Goal: Task Accomplishment & Management: Manage account settings

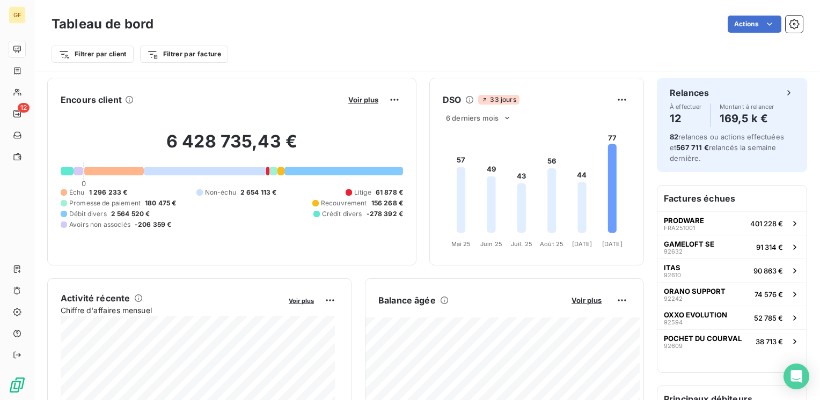
scroll to position [322, 0]
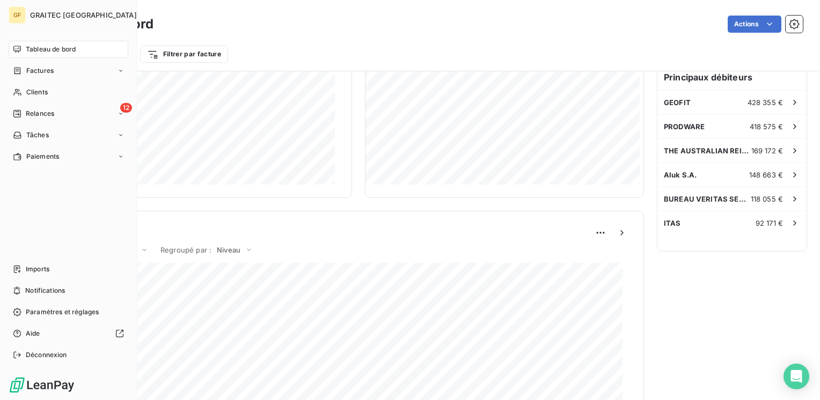
click at [47, 50] on span "Tableau de bord" at bounding box center [51, 50] width 50 height 10
click at [49, 48] on span "Tableau de bord" at bounding box center [51, 50] width 50 height 10
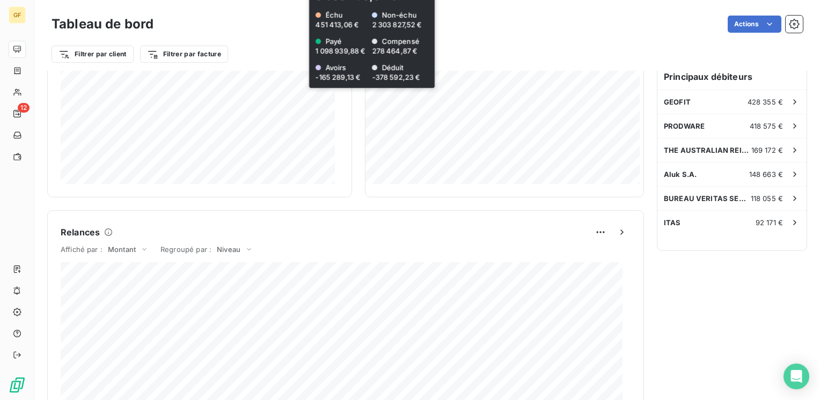
scroll to position [0, 0]
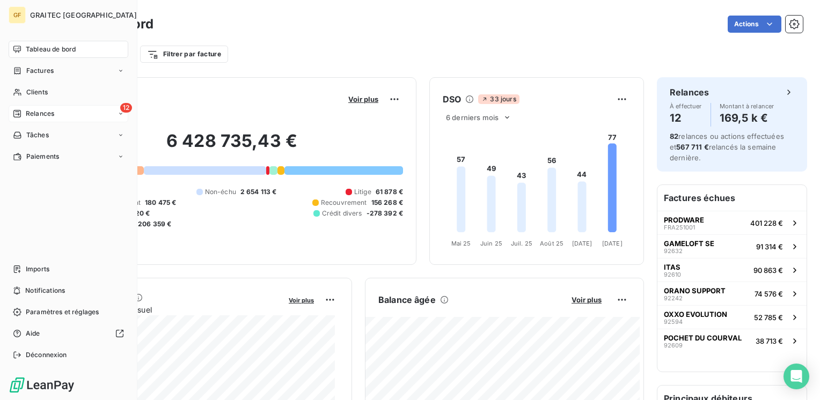
click at [31, 113] on span "Relances" at bounding box center [40, 114] width 28 height 10
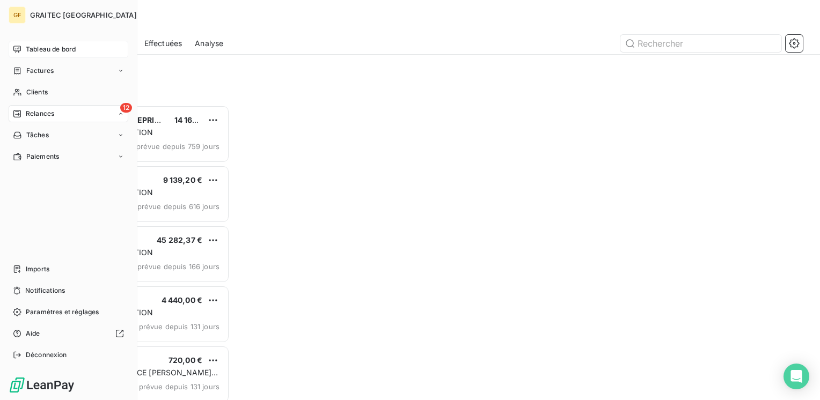
scroll to position [287, 170]
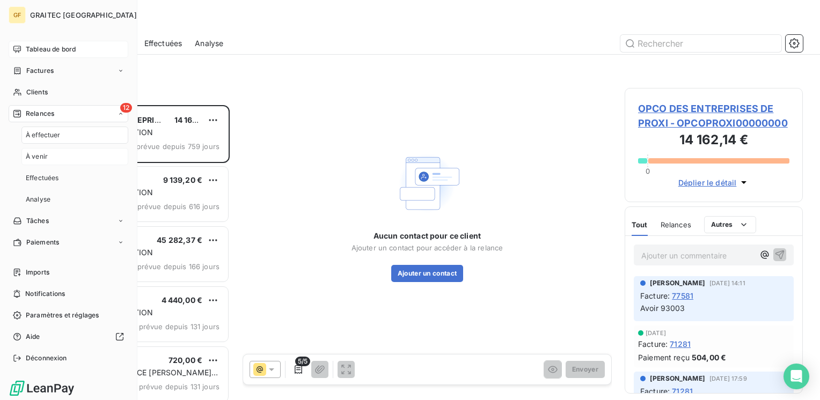
click at [46, 159] on span "À venir" at bounding box center [37, 157] width 22 height 10
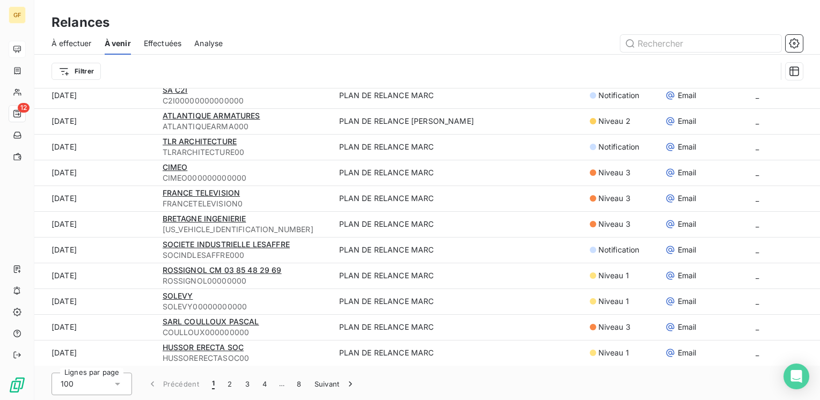
scroll to position [36, 0]
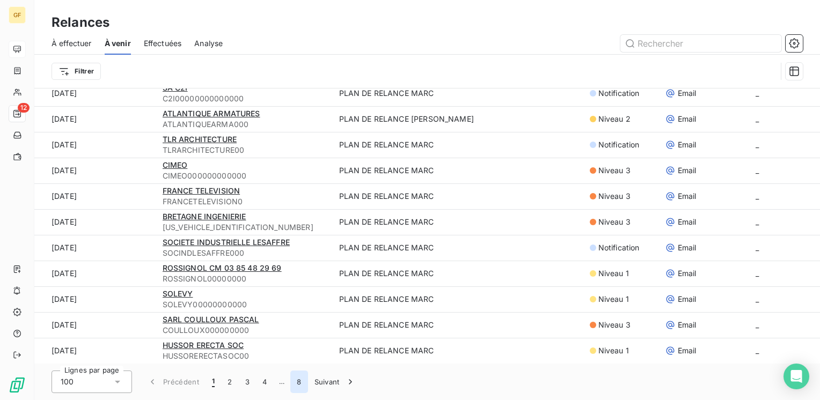
click at [300, 379] on button "8" at bounding box center [298, 382] width 17 height 23
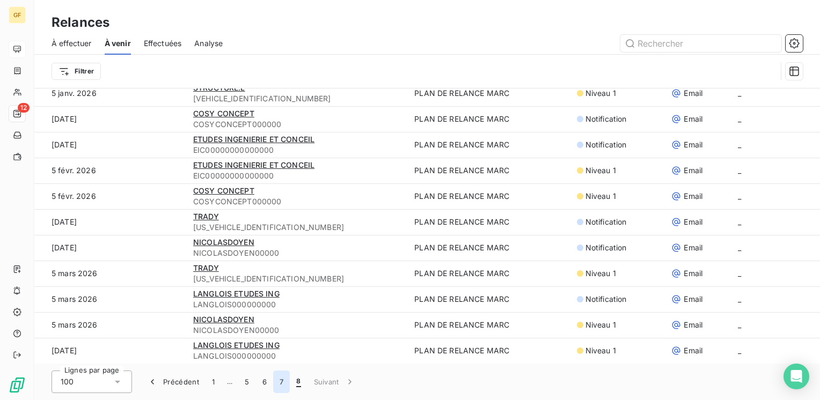
click at [280, 382] on button "7" at bounding box center [281, 382] width 17 height 23
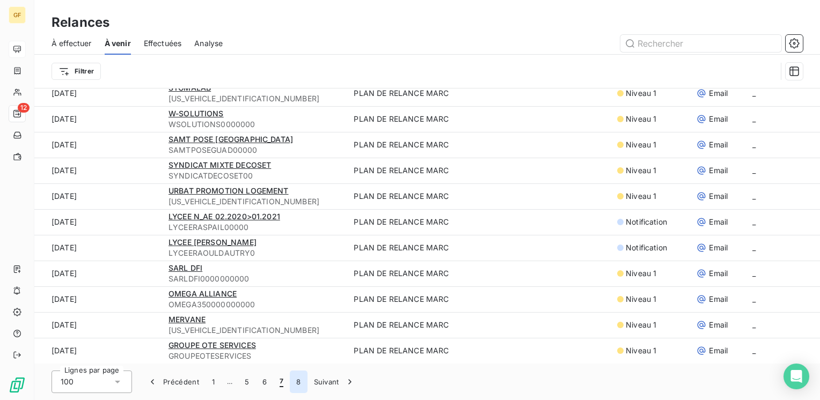
click at [298, 382] on button "8" at bounding box center [298, 382] width 17 height 23
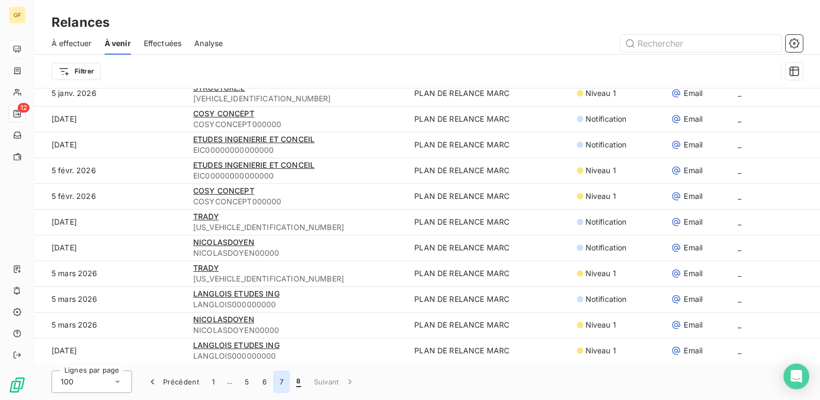
click at [279, 381] on button "7" at bounding box center [281, 382] width 17 height 23
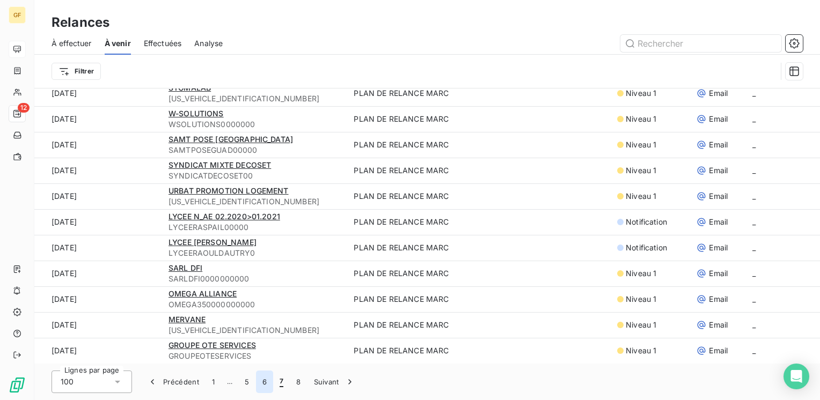
click at [260, 381] on button "6" at bounding box center [264, 382] width 17 height 23
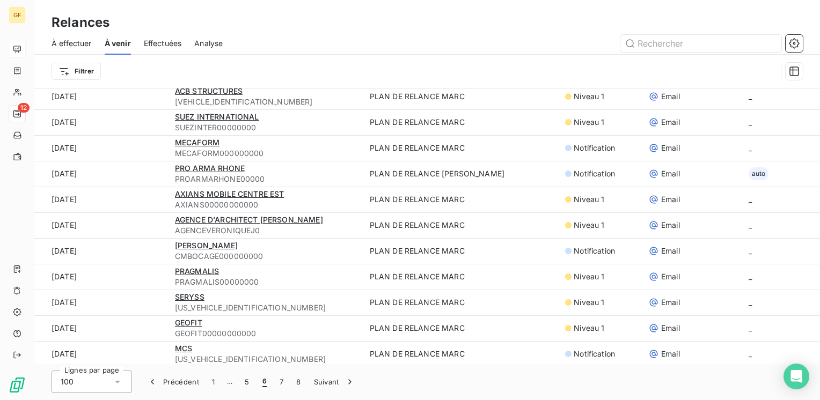
scroll to position [2283, 0]
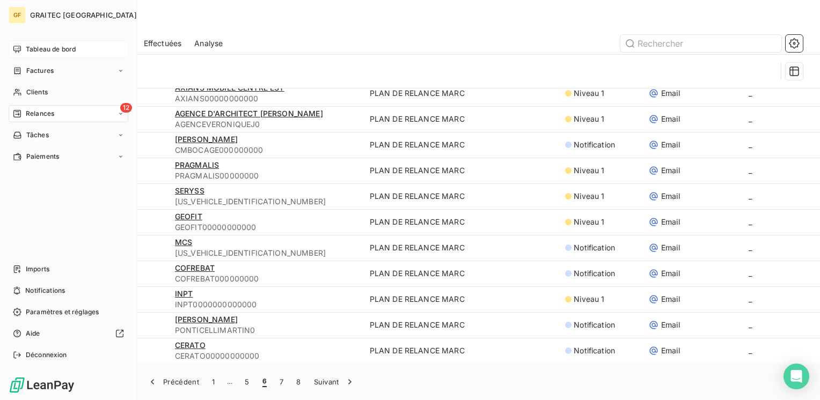
click at [30, 48] on span "Tableau de bord" at bounding box center [51, 50] width 50 height 10
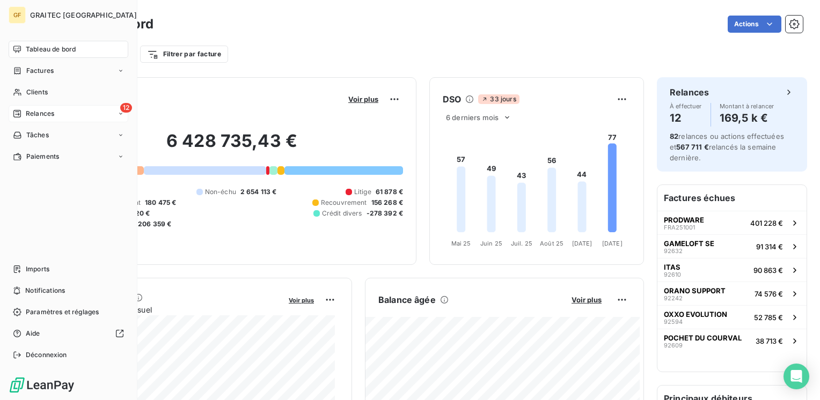
click at [31, 113] on span "Relances" at bounding box center [40, 114] width 28 height 10
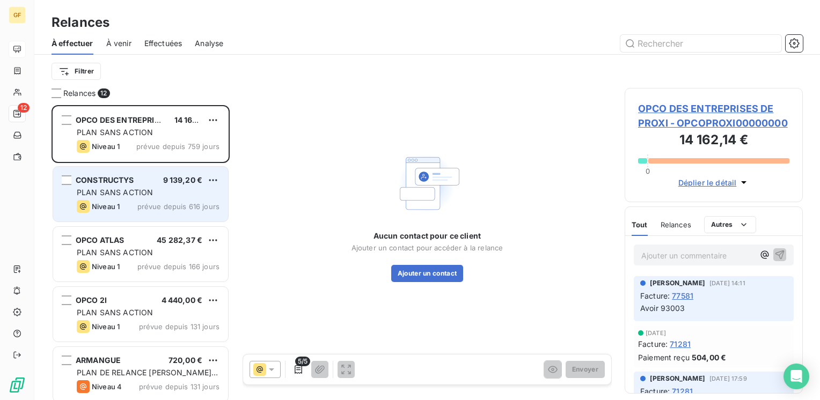
click at [157, 195] on div "PLAN SANS ACTION" at bounding box center [148, 192] width 143 height 11
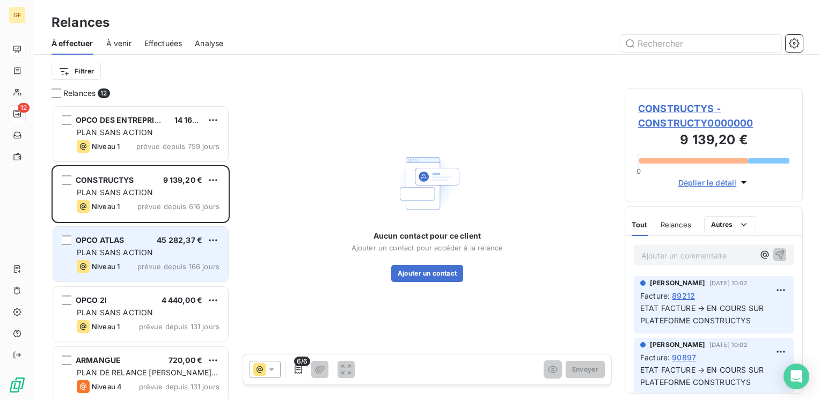
click at [147, 252] on span "PLAN SANS ACTION" at bounding box center [115, 252] width 76 height 9
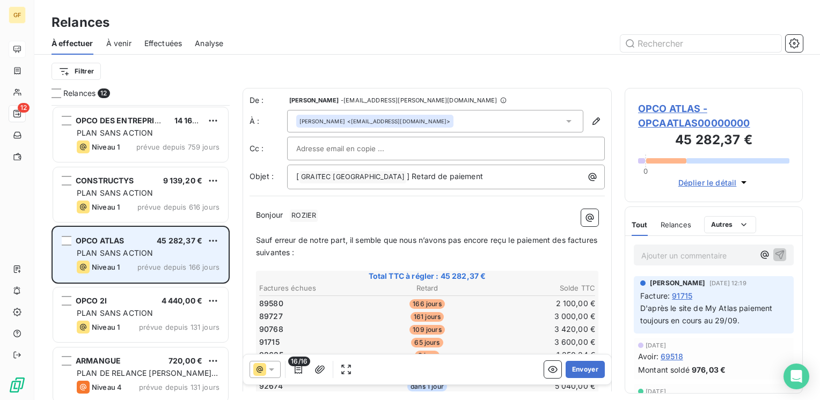
scroll to position [54, 0]
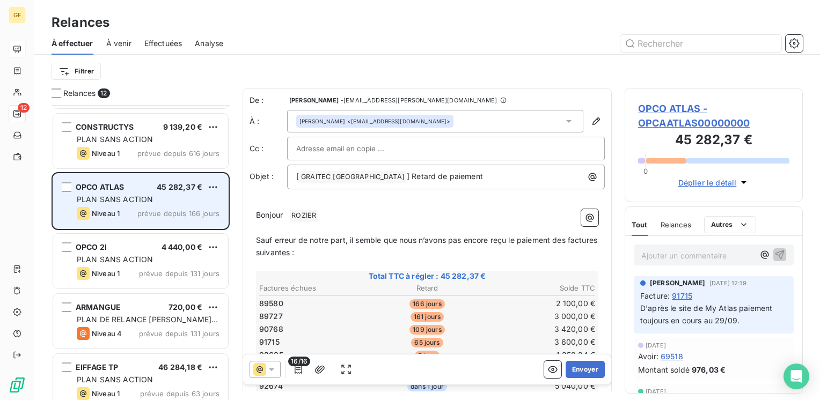
click at [159, 244] on div "OPCO 2I 4 440,00 €" at bounding box center [148, 247] width 143 height 10
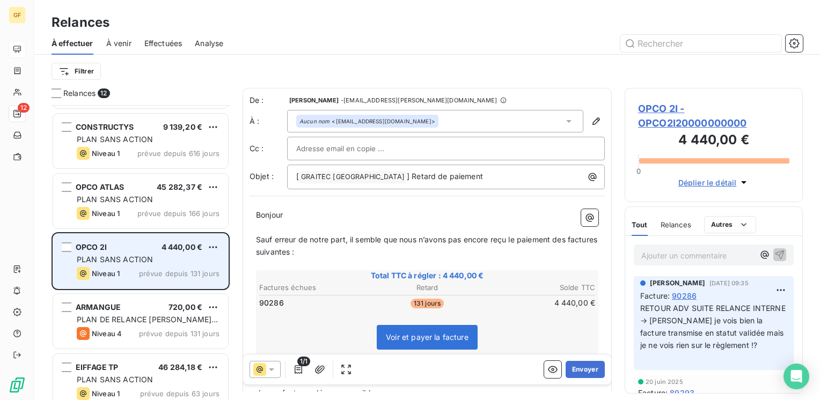
scroll to position [107, 0]
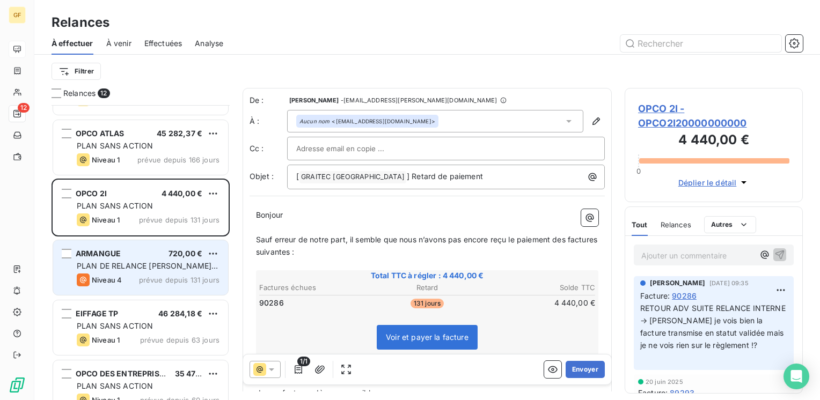
click at [187, 283] on span "prévue depuis 131 jours" at bounding box center [179, 280] width 80 height 9
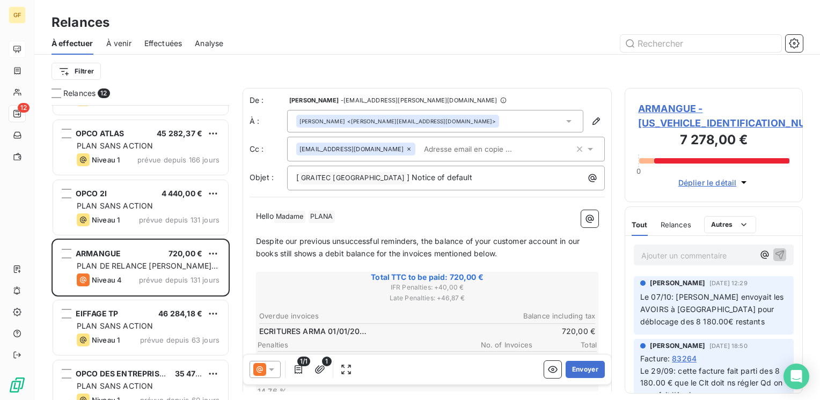
scroll to position [287, 170]
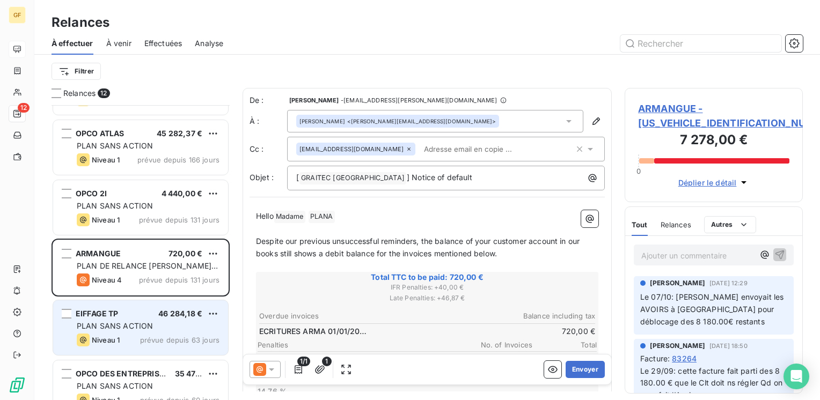
click at [150, 314] on div "EIFFAGE TP 46 284,18 €" at bounding box center [148, 314] width 143 height 10
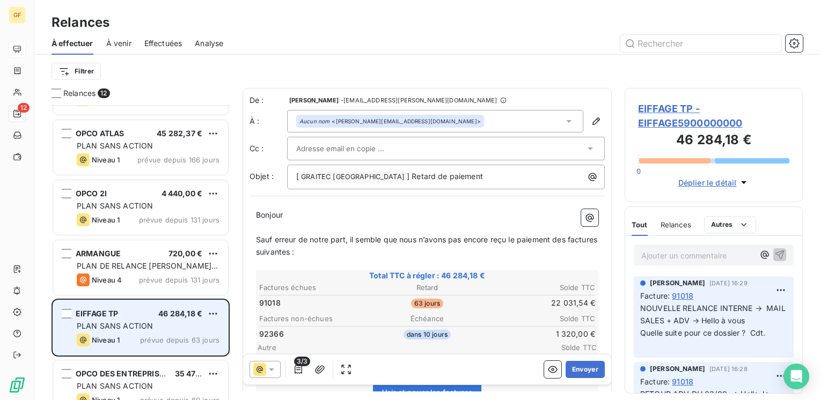
scroll to position [161, 0]
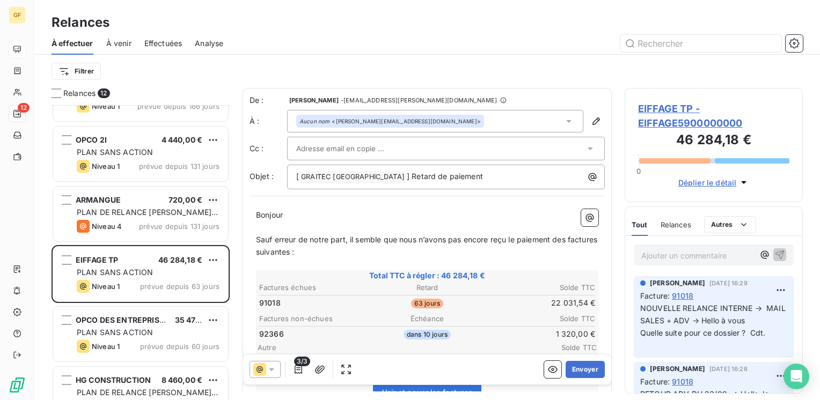
click at [675, 106] on span "EIFFAGE TP - EIFFAGE5900000000" at bounding box center [713, 115] width 151 height 29
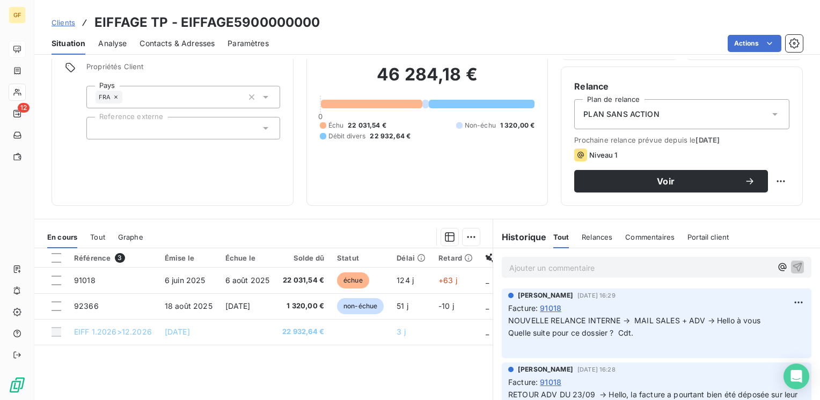
scroll to position [107, 0]
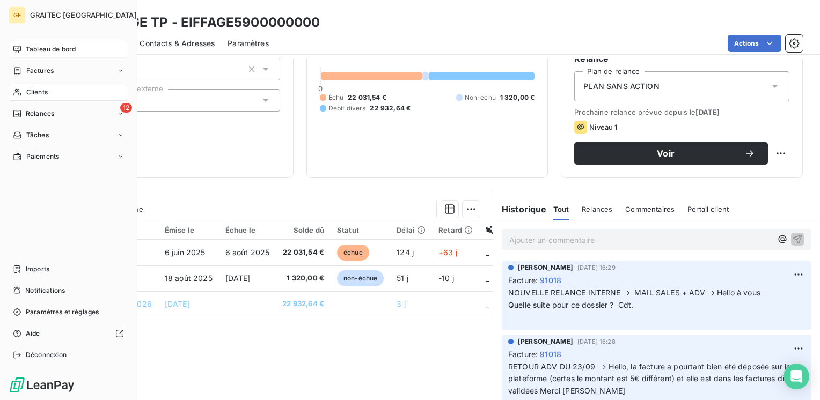
click at [58, 51] on span "Tableau de bord" at bounding box center [51, 50] width 50 height 10
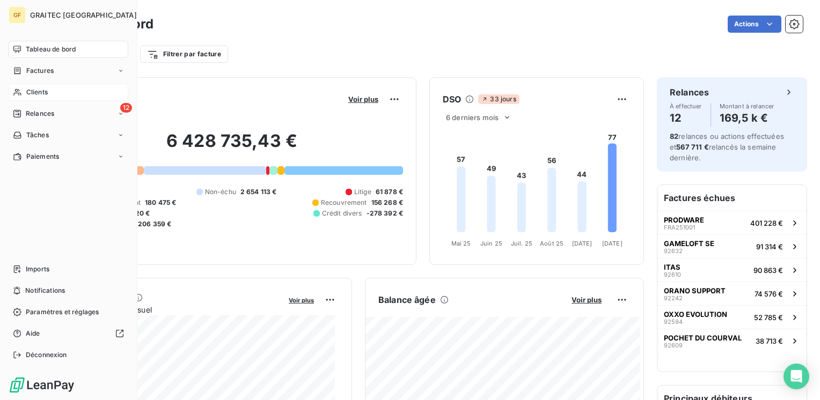
click at [36, 92] on span "Clients" at bounding box center [36, 92] width 21 height 10
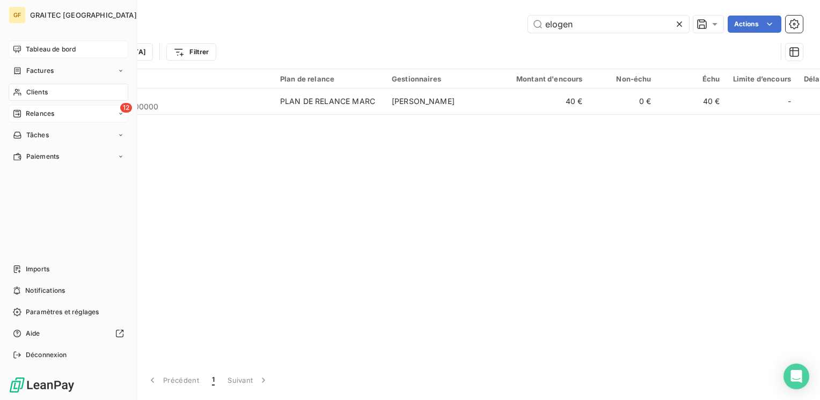
click at [37, 116] on span "Relances" at bounding box center [40, 114] width 28 height 10
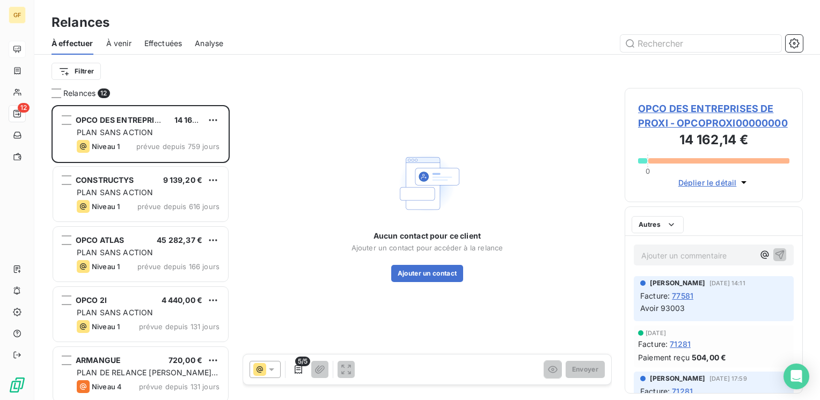
scroll to position [287, 170]
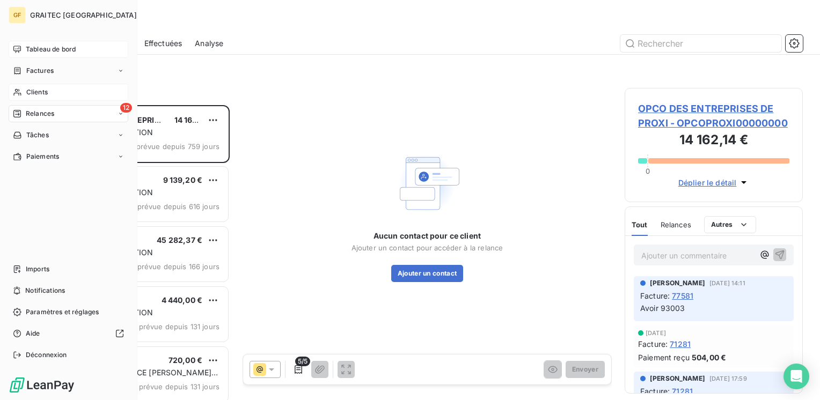
click at [30, 85] on div "Clients" at bounding box center [69, 92] width 120 height 17
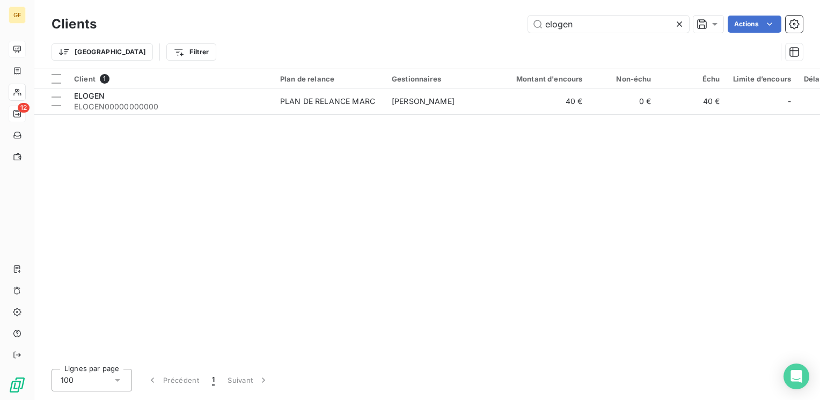
click at [680, 26] on icon at bounding box center [678, 23] width 5 height 5
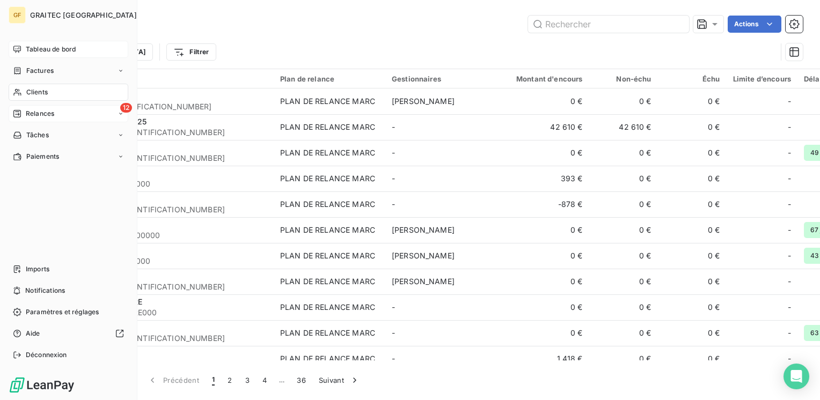
click at [35, 47] on span "Tableau de bord" at bounding box center [51, 50] width 50 height 10
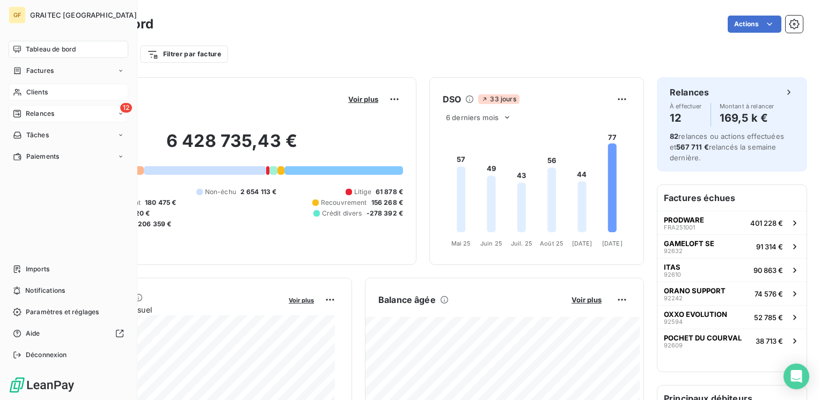
click at [33, 95] on span "Clients" at bounding box center [36, 92] width 21 height 10
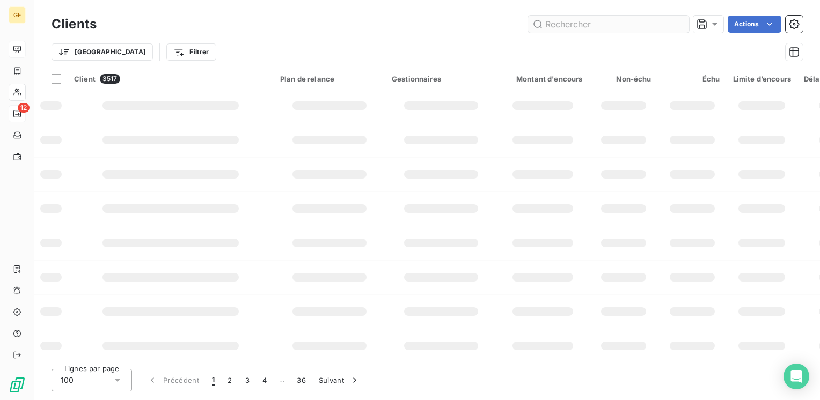
click at [555, 23] on input "text" at bounding box center [608, 24] width 161 height 17
click at [578, 25] on input "dematheu" at bounding box center [608, 24] width 161 height 17
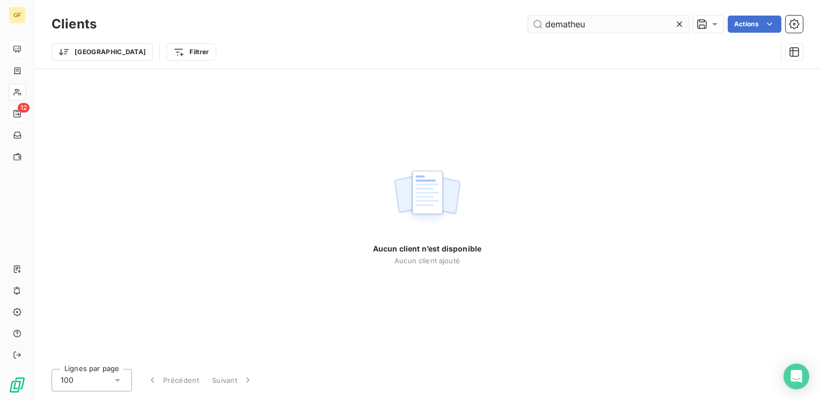
click at [576, 23] on input "dematheu" at bounding box center [608, 24] width 161 height 17
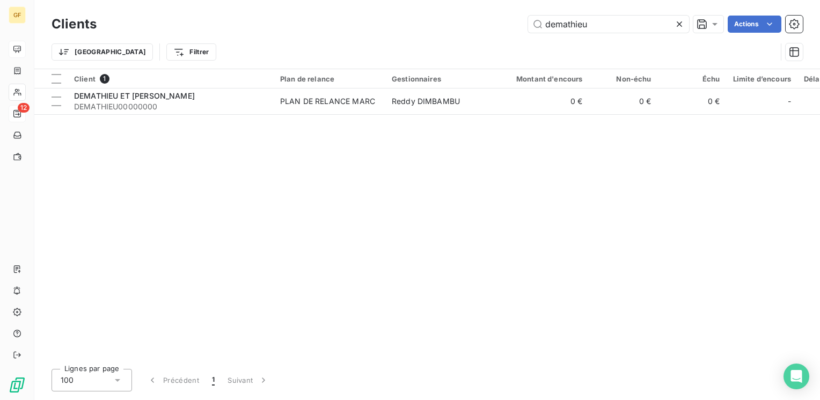
type input "demathieu"
click at [680, 20] on icon at bounding box center [679, 24] width 11 height 11
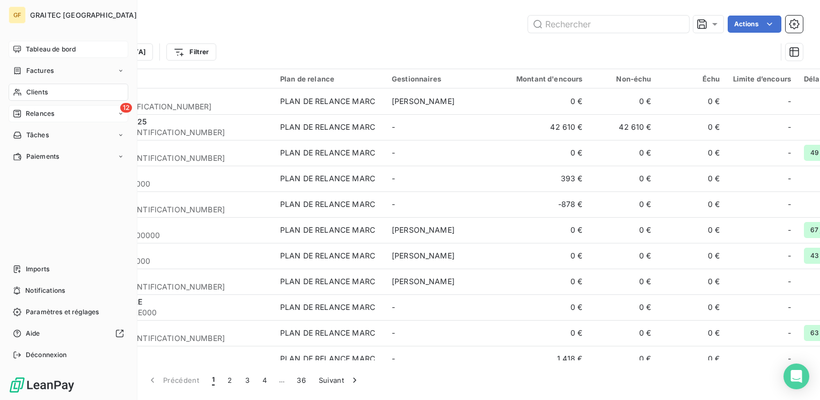
click at [44, 50] on span "Tableau de bord" at bounding box center [51, 50] width 50 height 10
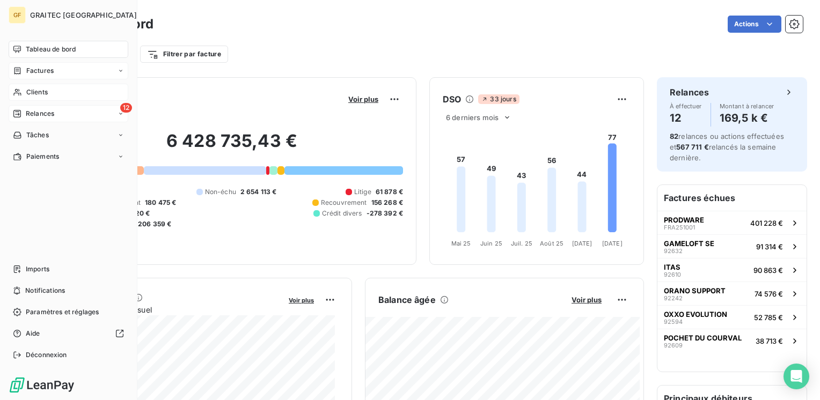
click at [44, 67] on span "Factures" at bounding box center [39, 71] width 27 height 10
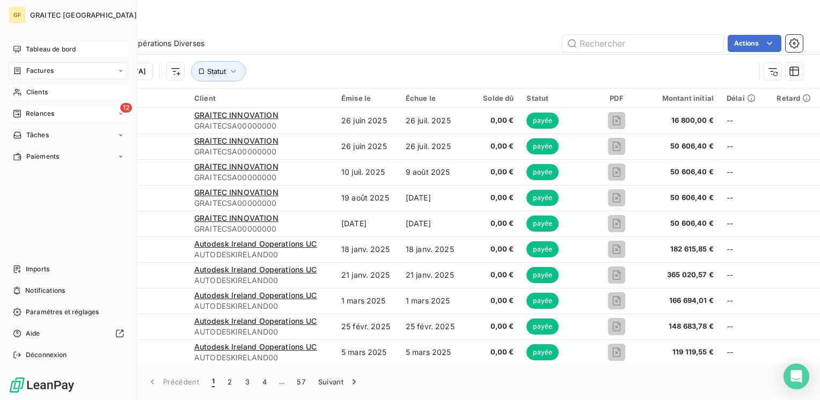
click at [36, 94] on span "Clients" at bounding box center [36, 92] width 21 height 10
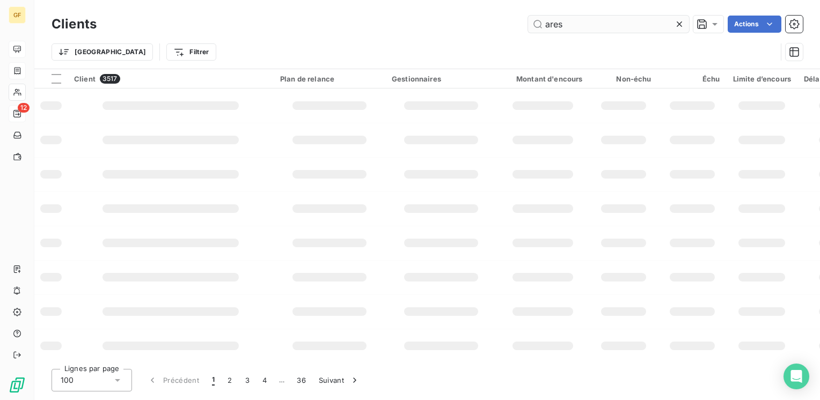
type input "ares c"
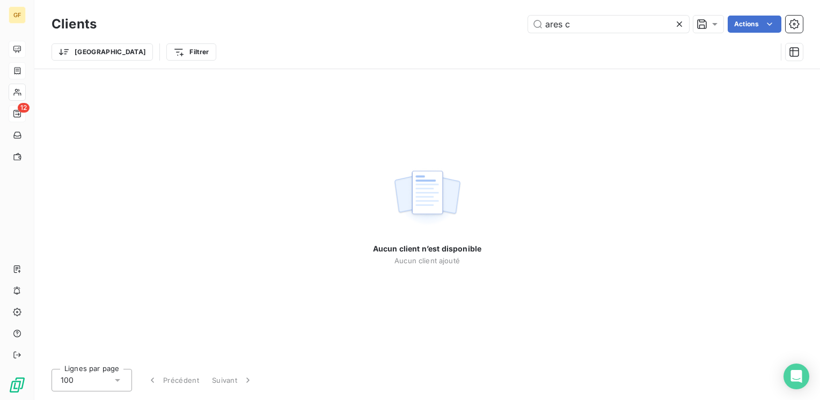
drag, startPoint x: 590, startPoint y: 23, endPoint x: 440, endPoint y: 30, distance: 149.3
click at [441, 30] on div "ares c Actions" at bounding box center [455, 24] width 693 height 17
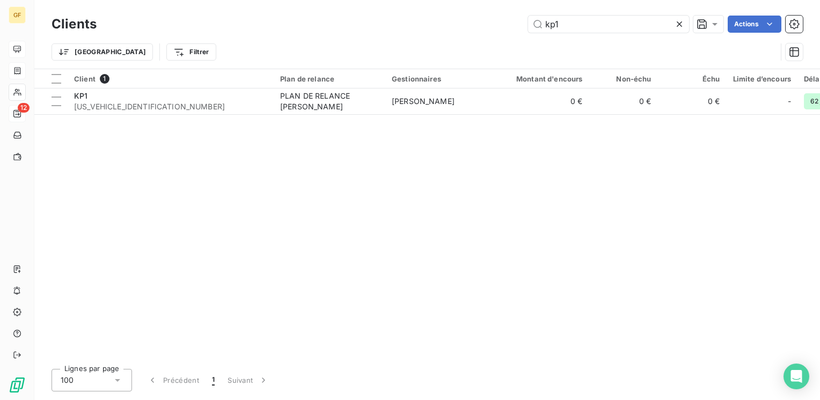
type input "kp1"
click at [676, 23] on icon at bounding box center [679, 24] width 11 height 11
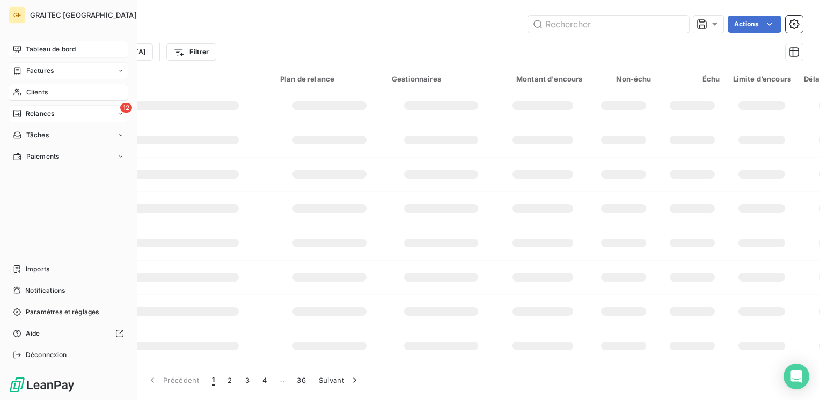
click at [38, 48] on span "Tableau de bord" at bounding box center [51, 50] width 50 height 10
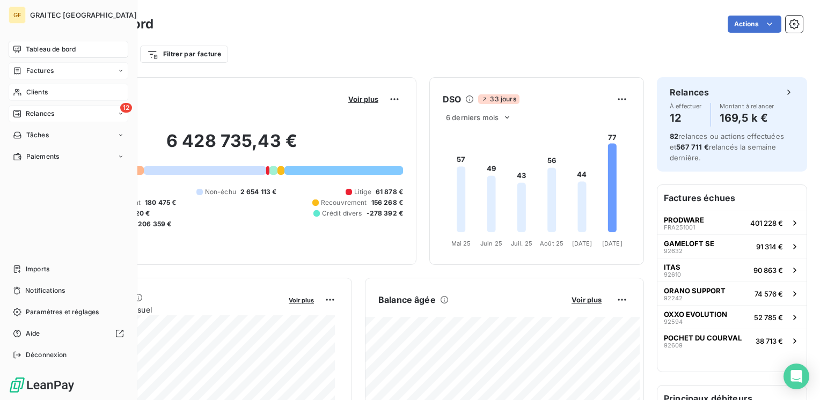
click at [51, 112] on span "Relances" at bounding box center [40, 114] width 28 height 10
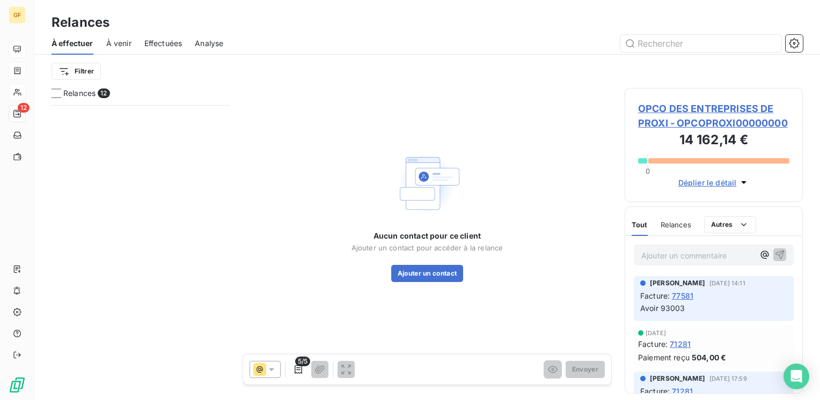
scroll to position [426, 0]
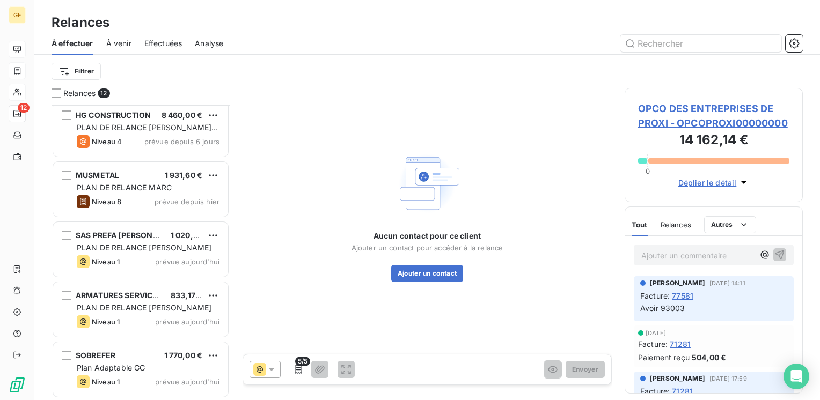
click at [158, 38] on span "Effectuées" at bounding box center [163, 43] width 38 height 11
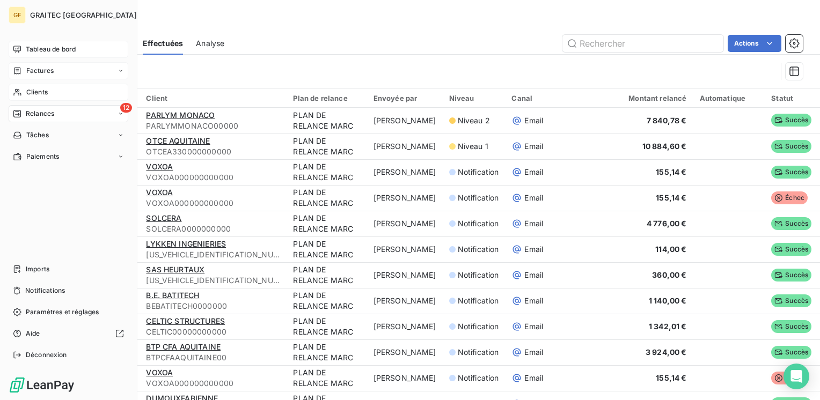
click at [50, 42] on div "Tableau de bord" at bounding box center [69, 49] width 120 height 17
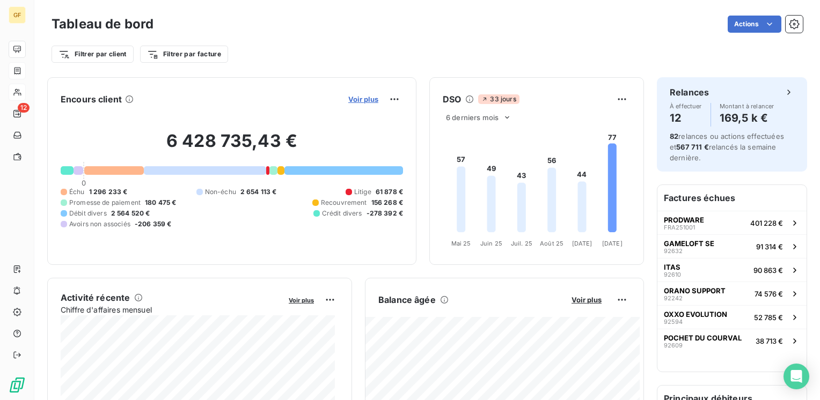
click at [348, 100] on span "Voir plus" at bounding box center [363, 99] width 30 height 9
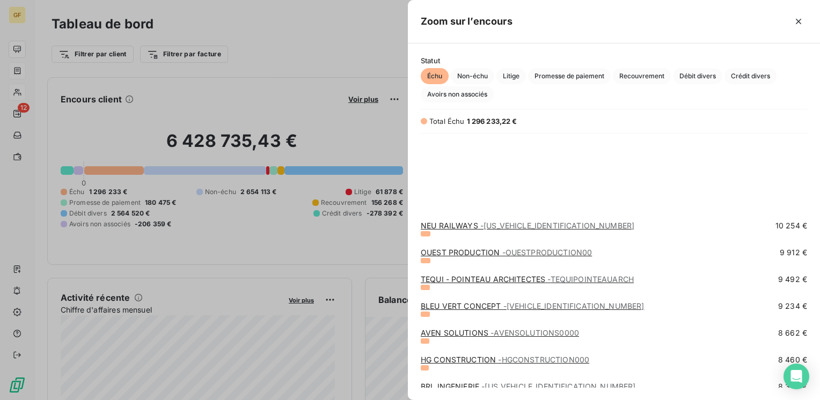
scroll to position [966, 0]
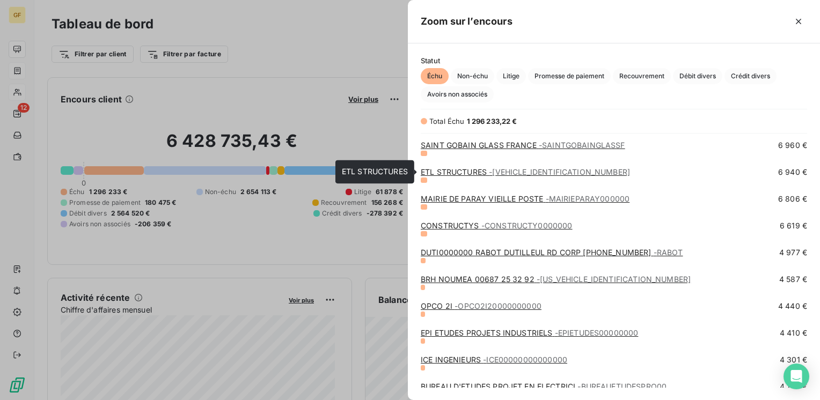
click at [474, 171] on link "ETL STRUCTURES - [VEHICLE_IDENTIFICATION_NUMBER]" at bounding box center [525, 171] width 209 height 9
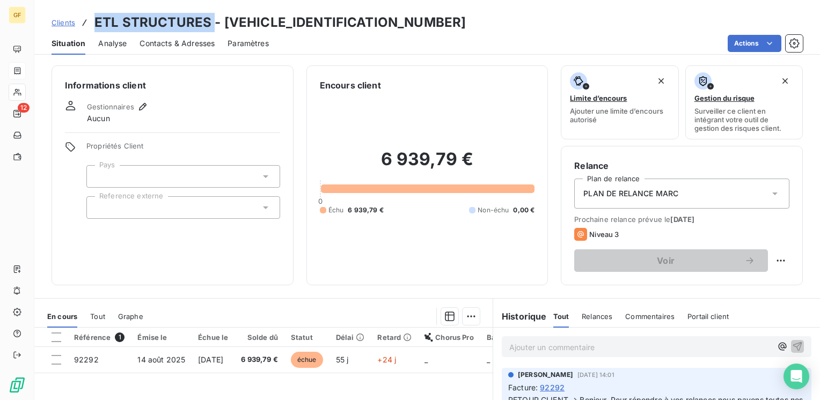
drag, startPoint x: 211, startPoint y: 18, endPoint x: 91, endPoint y: 10, distance: 120.4
click at [91, 10] on div "Clients ETL STRUCTURES - [VEHICLE_IDENTIFICATION_NUMBER] Situation Analyse Cont…" at bounding box center [426, 27] width 785 height 55
copy h3 "ETL STRUCTURES"
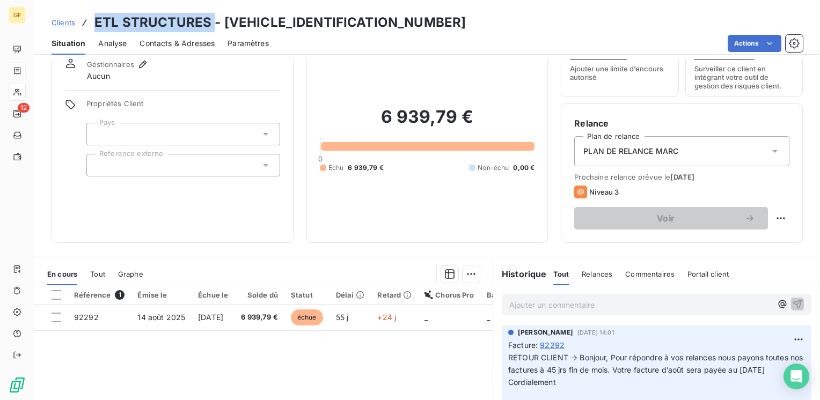
scroll to position [107, 0]
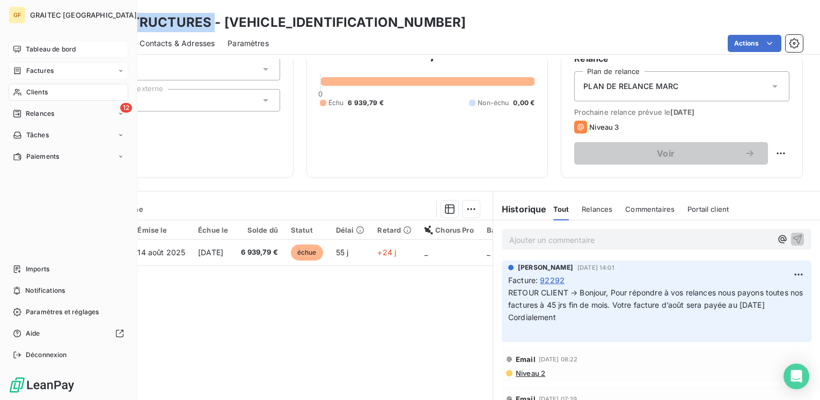
click at [31, 45] on span "Tableau de bord" at bounding box center [51, 50] width 50 height 10
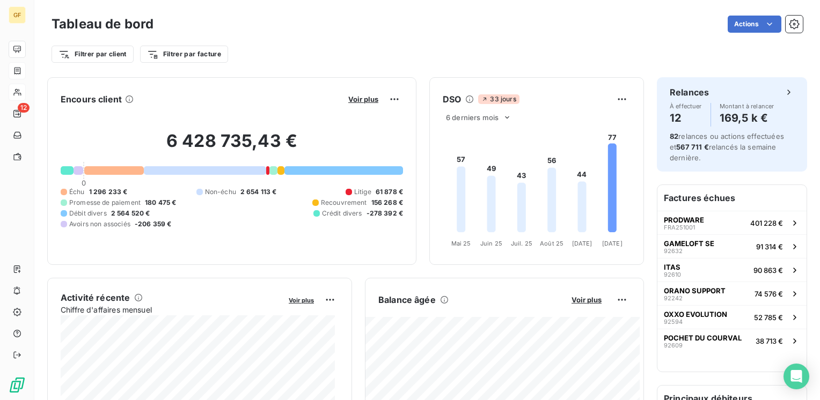
click at [358, 93] on div "Voir plus" at bounding box center [374, 99] width 58 height 17
click at [355, 96] on span "Voir plus" at bounding box center [363, 99] width 30 height 9
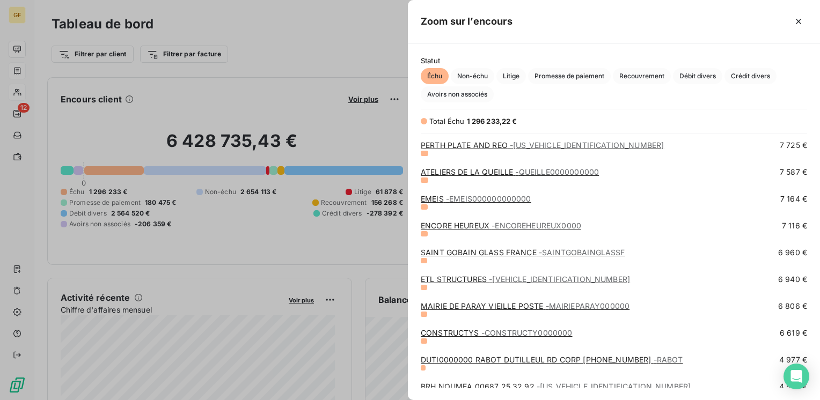
scroll to position [912, 0]
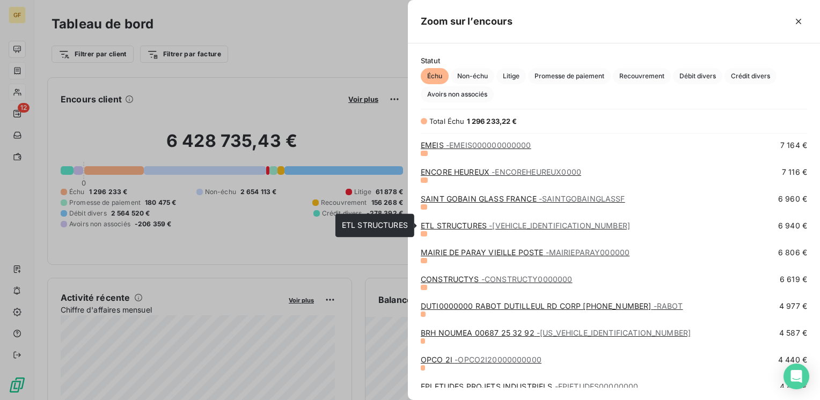
click at [467, 222] on link "ETL STRUCTURES - [VEHICLE_IDENTIFICATION_NUMBER]" at bounding box center [525, 225] width 209 height 9
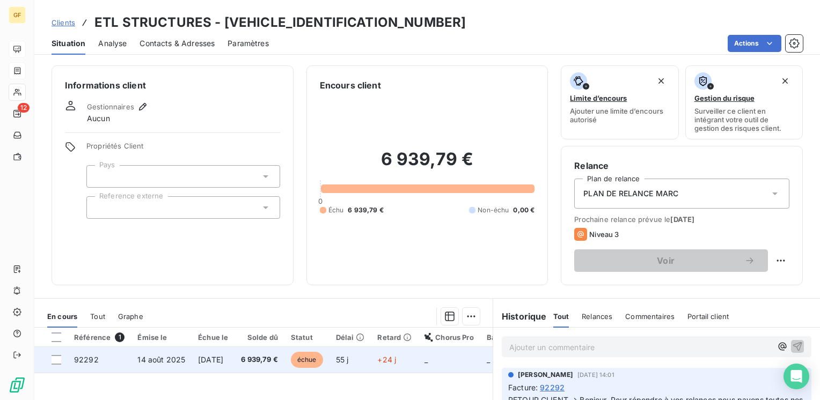
click at [223, 362] on span "[DATE]" at bounding box center [210, 359] width 25 height 9
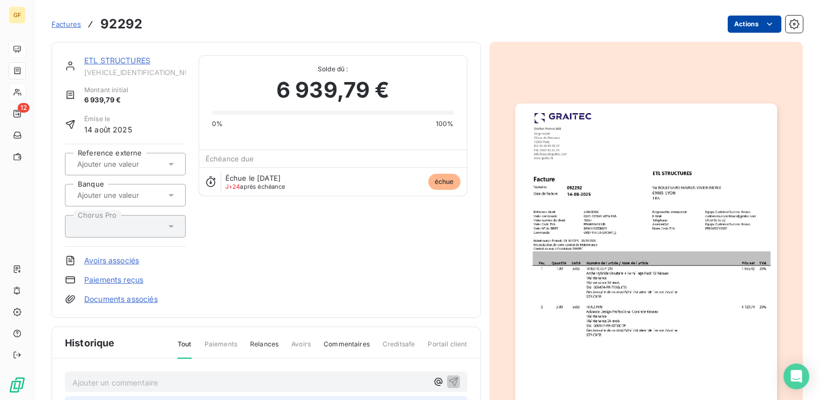
click at [764, 18] on html "GF 12 Factures 92292 Actions ETL STRUCTURES [VEHICLE_IDENTIFICATION_NUMBER] Mon…" at bounding box center [410, 200] width 820 height 400
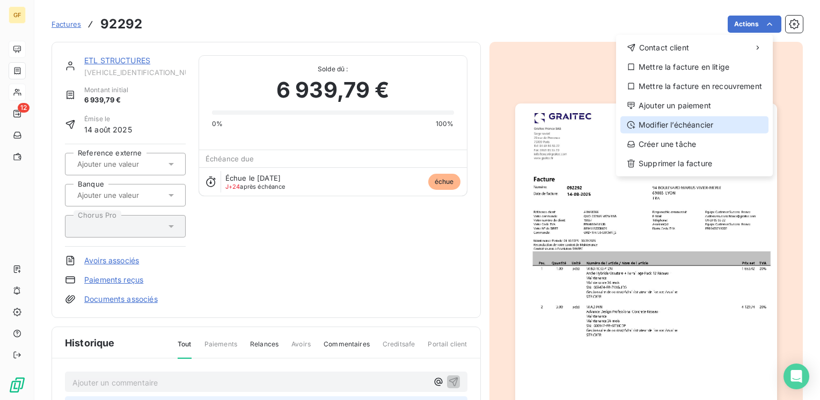
click at [667, 128] on div "Modifier l’échéancier" at bounding box center [694, 124] width 148 height 17
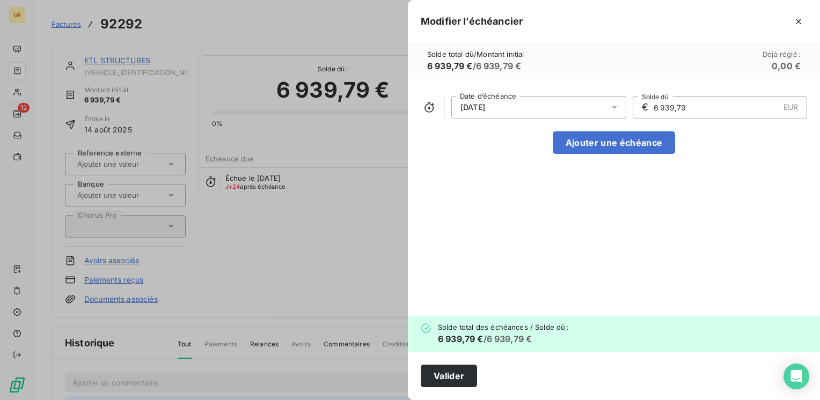
click at [613, 106] on icon at bounding box center [614, 107] width 5 height 3
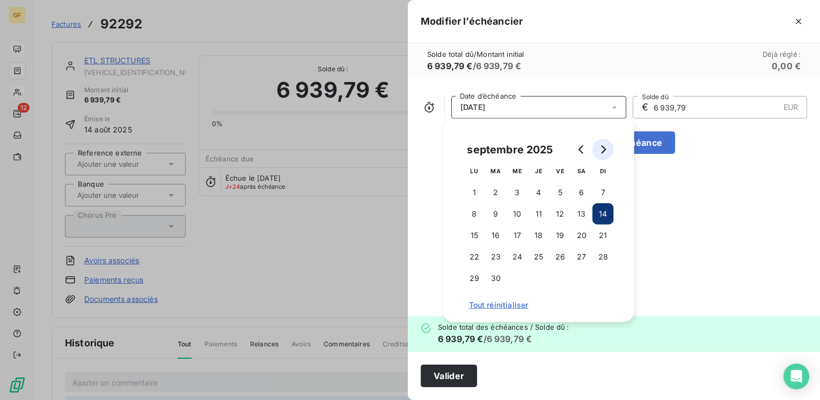
click at [606, 153] on icon "Go to next month" at bounding box center [603, 149] width 9 height 9
click at [520, 233] on button "15" at bounding box center [516, 235] width 21 height 21
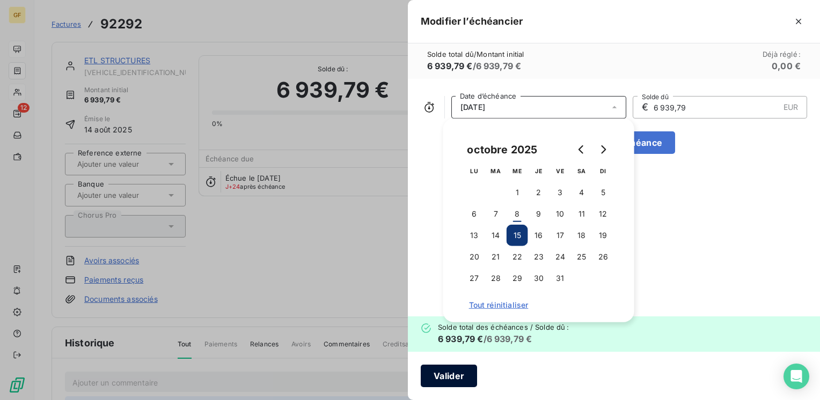
click at [453, 380] on button "Valider" at bounding box center [449, 376] width 56 height 23
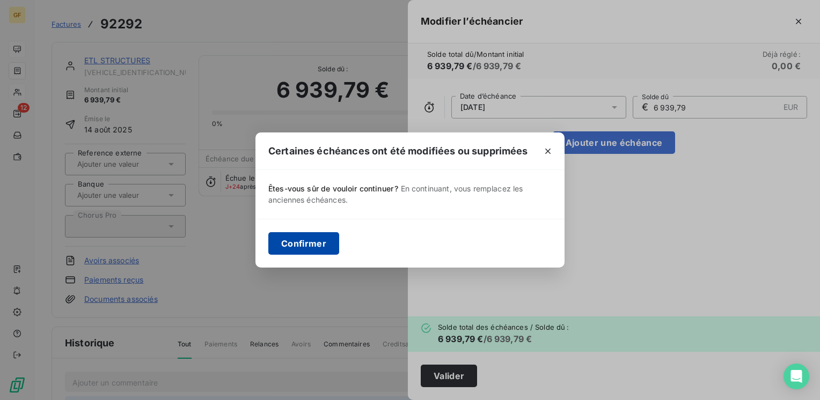
click at [321, 242] on button "Confirmer" at bounding box center [303, 243] width 71 height 23
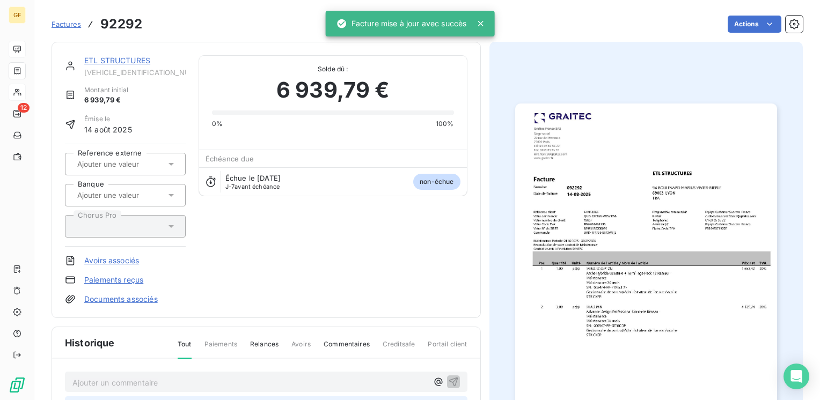
click at [117, 58] on link "ETL STRUCTURES" at bounding box center [117, 60] width 66 height 9
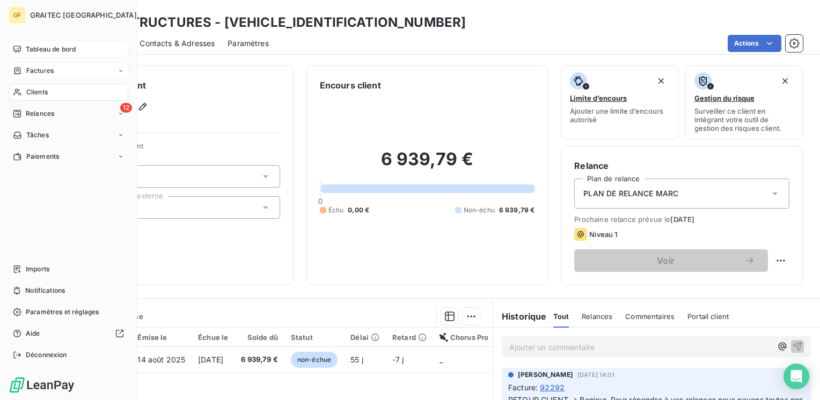
click at [39, 45] on span "Tableau de bord" at bounding box center [51, 50] width 50 height 10
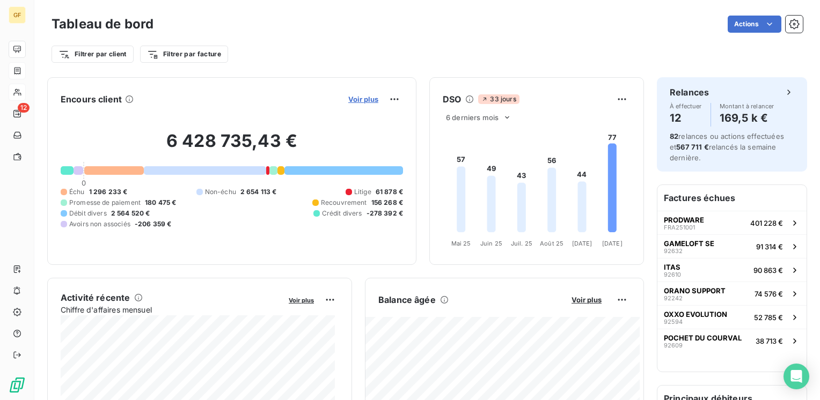
click at [356, 99] on span "Voir plus" at bounding box center [363, 99] width 30 height 9
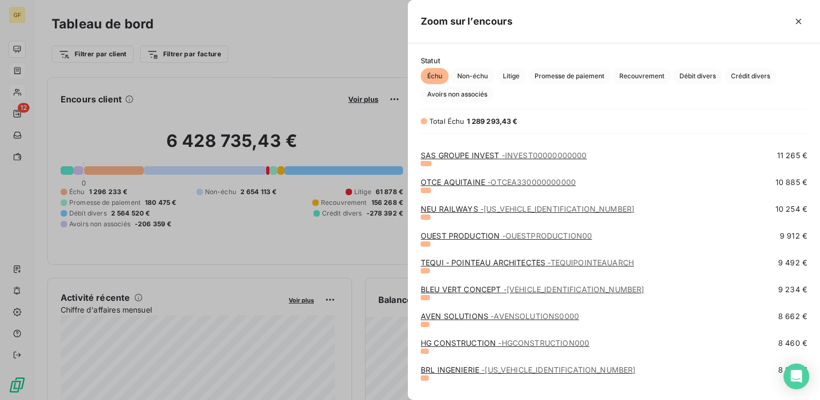
scroll to position [483, 0]
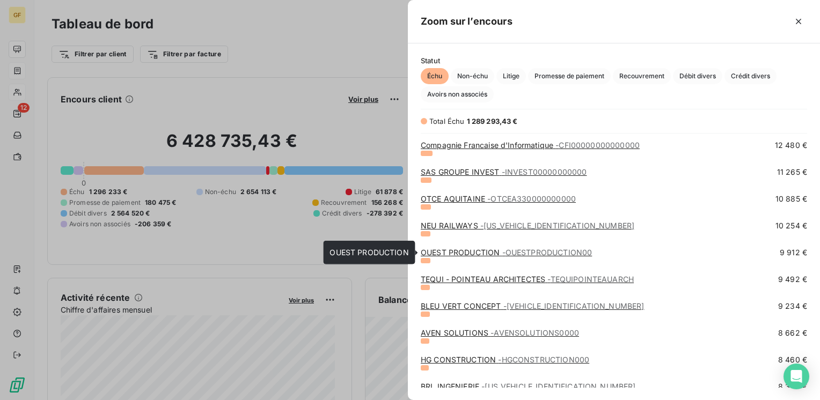
click at [476, 250] on link "OUEST PRODUCTION - OUESTPRODUCTION00" at bounding box center [506, 252] width 171 height 9
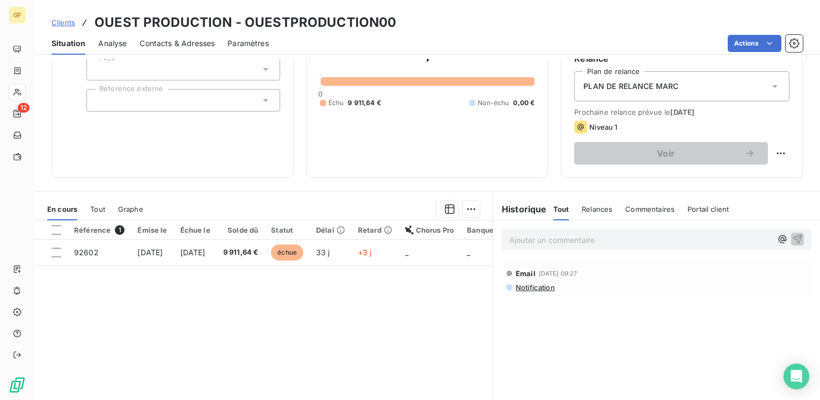
scroll to position [54, 0]
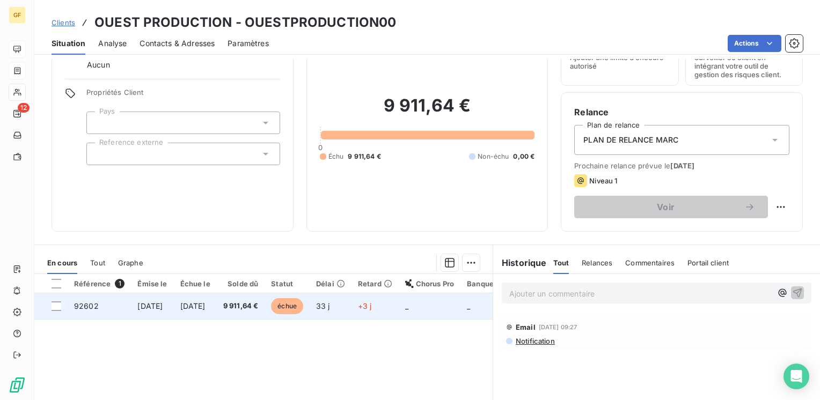
click at [205, 306] on span "[DATE]" at bounding box center [192, 305] width 25 height 9
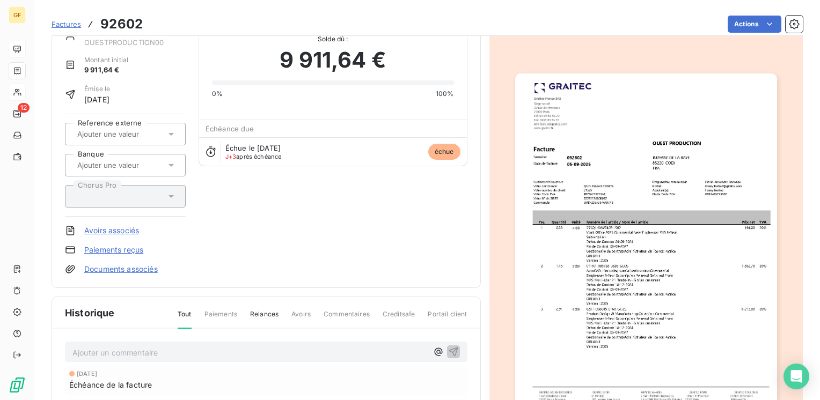
scroll to position [54, 0]
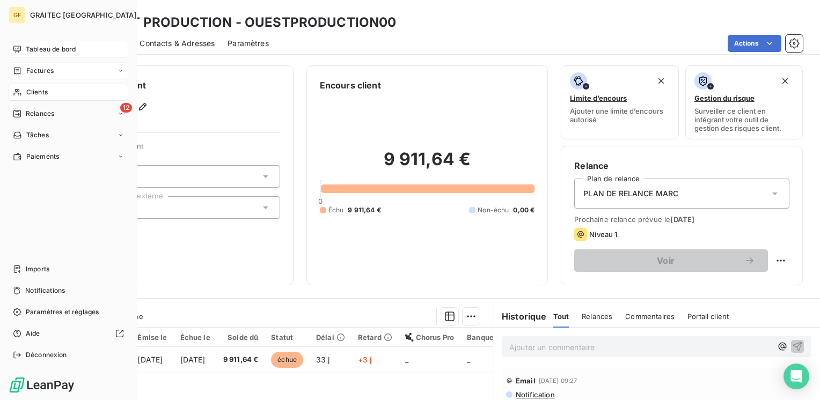
click at [46, 47] on span "Tableau de bord" at bounding box center [51, 50] width 50 height 10
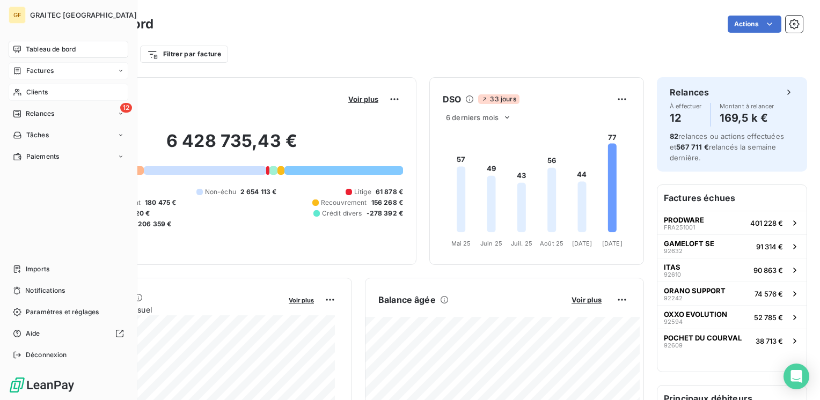
click at [38, 65] on div "Factures" at bounding box center [69, 70] width 120 height 17
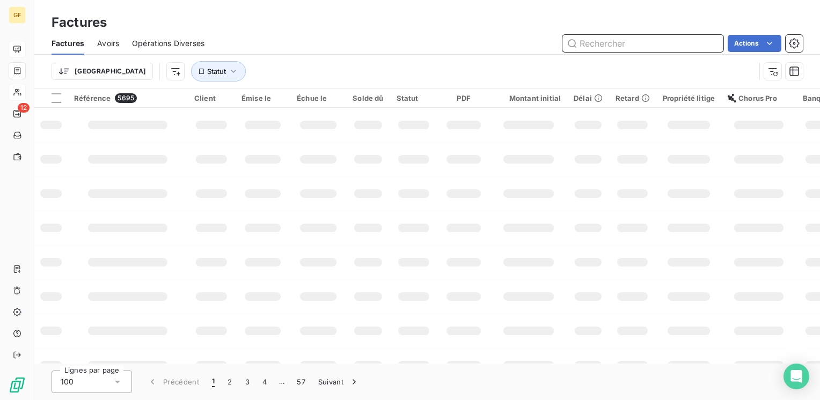
click at [593, 45] on input "text" at bounding box center [642, 43] width 161 height 17
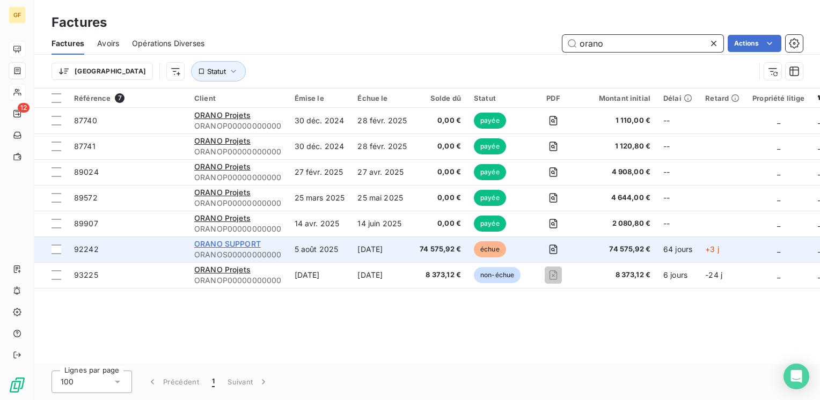
type input "orano"
click at [245, 239] on span "ORANO SUPPORT" at bounding box center [227, 243] width 67 height 9
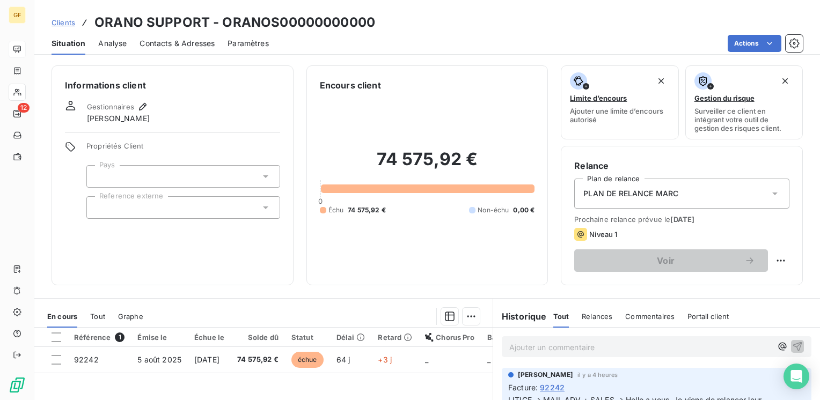
scroll to position [161, 0]
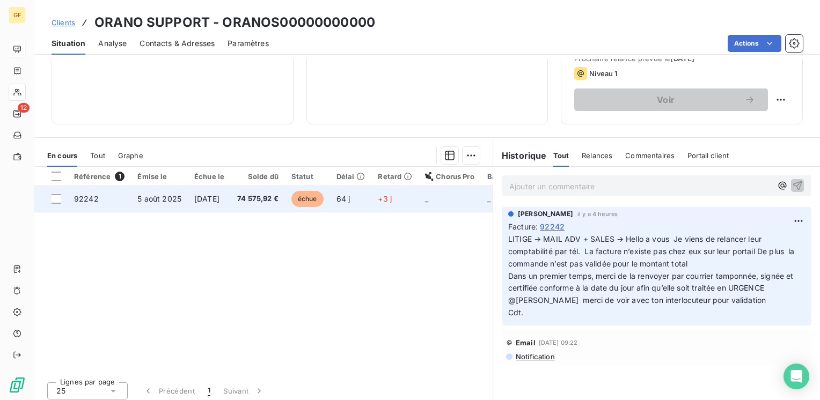
click at [251, 197] on span "74 575,92 €" at bounding box center [257, 199] width 41 height 11
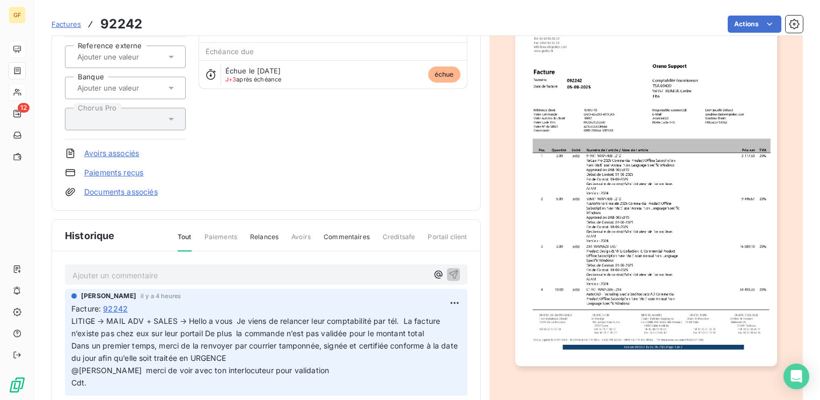
scroll to position [193, 0]
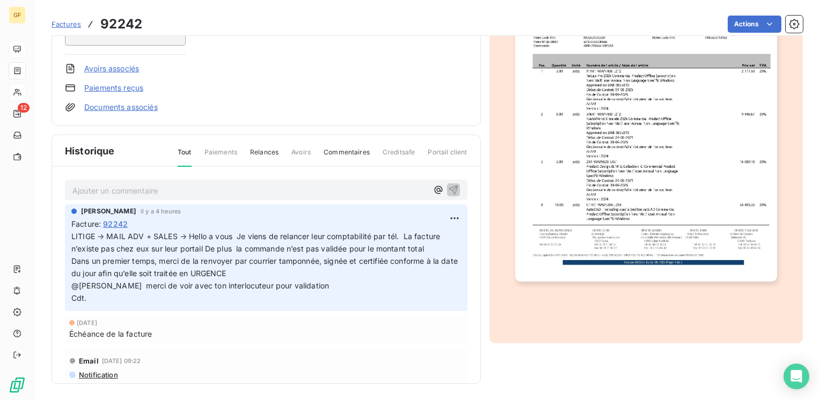
click at [133, 189] on p "Ajouter un commentaire ﻿" at bounding box center [249, 190] width 355 height 13
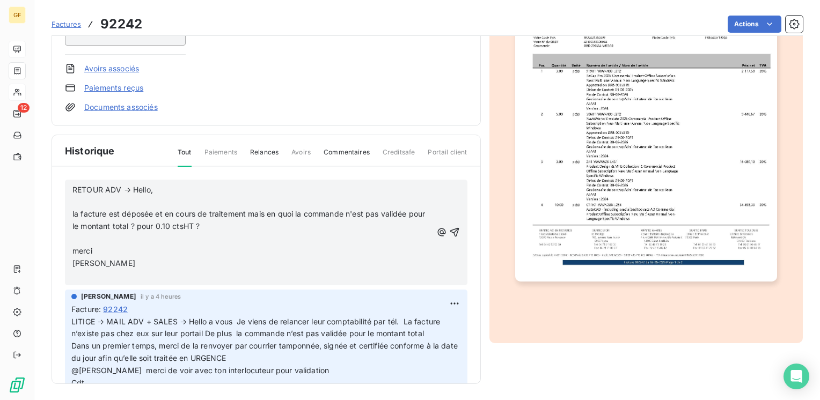
click at [161, 186] on p "RETOUR ADV → Hello," at bounding box center [251, 190] width 359 height 12
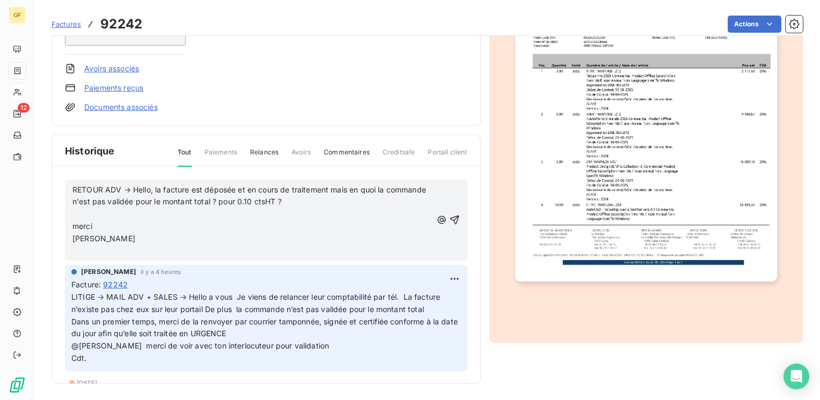
click at [344, 202] on p "RETOUR ADV → Hello, la facture est déposée et en cours de traitement mais en qu…" at bounding box center [251, 196] width 359 height 25
click at [261, 198] on span "RETOUR ADV → Hello, la facture est déposée et en cours de traitement mais en qu…" at bounding box center [250, 195] width 356 height 21
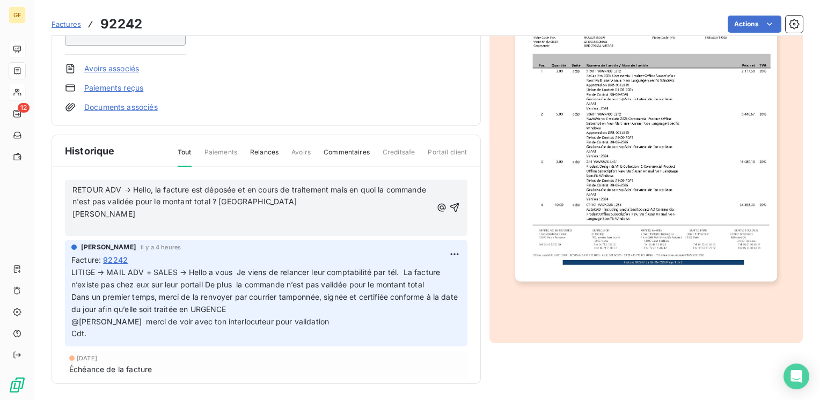
click at [292, 200] on p "RETOUR ADV → Hello, la facture est déposée et en cours de traitement mais en qu…" at bounding box center [251, 196] width 359 height 25
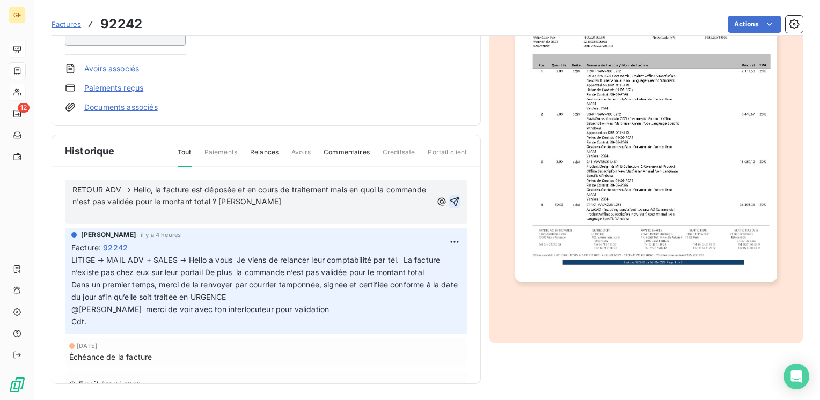
click at [449, 199] on icon "button" at bounding box center [454, 201] width 11 height 11
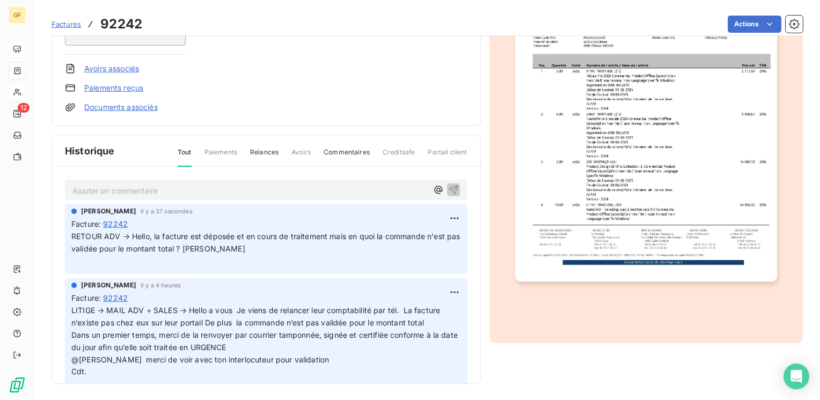
click at [120, 186] on p "Ajouter un commentaire ﻿" at bounding box center [249, 190] width 355 height 13
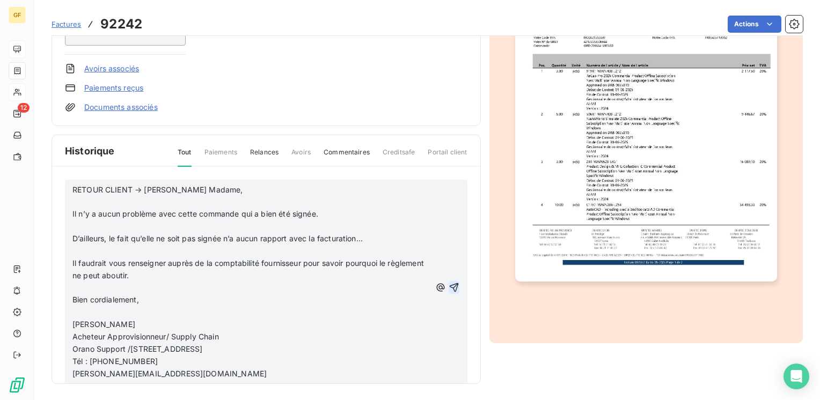
drag, startPoint x: 206, startPoint y: 186, endPoint x: 218, endPoint y: 183, distance: 12.6
click at [206, 186] on span "RETOUR CLIENT → [PERSON_NAME] Madame," at bounding box center [157, 189] width 171 height 9
click at [212, 186] on p "RETOUR CLIENT → [PERSON_NAME] Madame," at bounding box center [251, 190] width 358 height 12
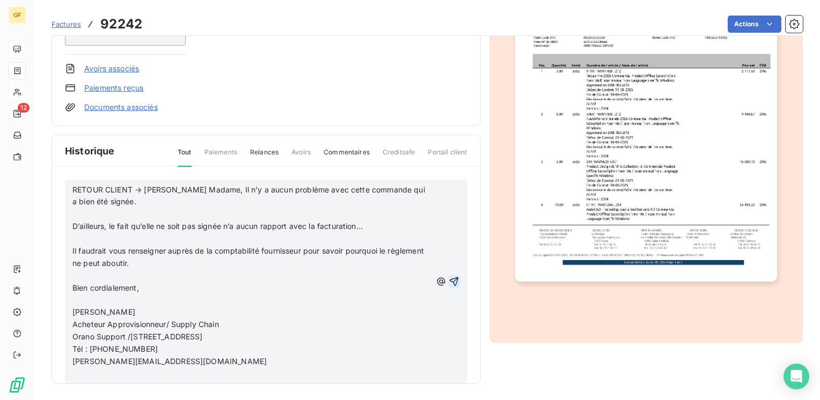
click at [157, 198] on p "RETOUR CLIENT → [PERSON_NAME] Madame, Il n’y a aucun problème avec cette comman…" at bounding box center [251, 196] width 358 height 25
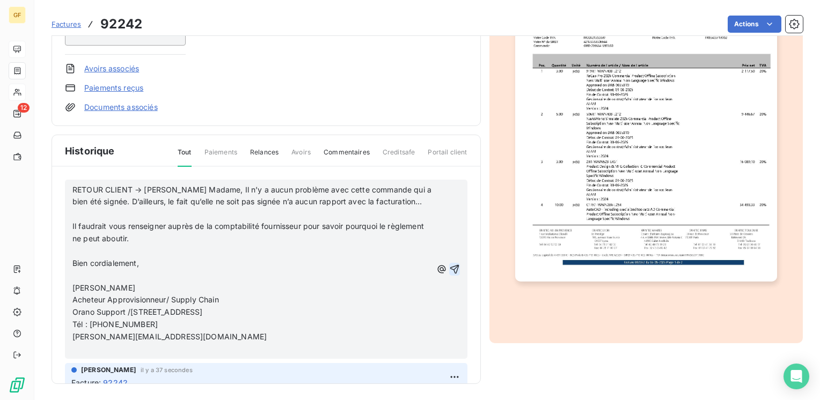
click at [408, 200] on p "RETOUR CLIENT → [PERSON_NAME] Madame, Il n’y a aucun problème avec cette comman…" at bounding box center [251, 196] width 359 height 25
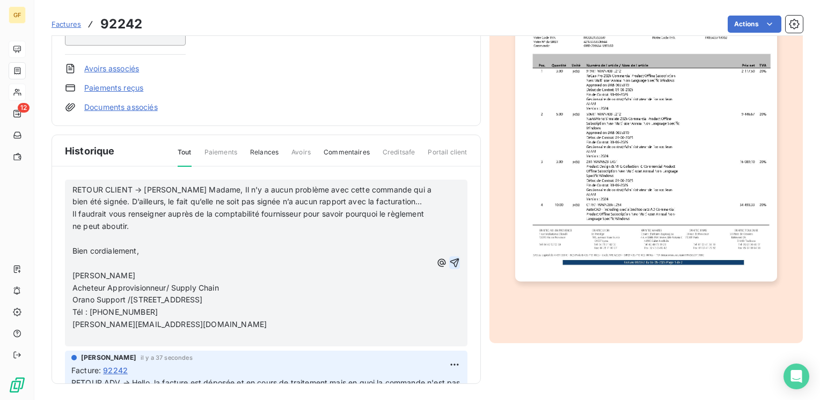
click at [171, 225] on p "Il faudrait vous renseigner auprès de la comptabilité fournisseur pour savoir p…" at bounding box center [251, 220] width 359 height 25
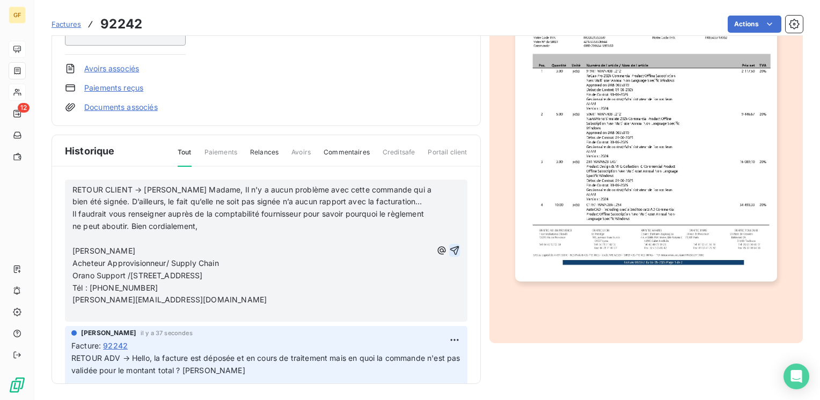
click at [242, 225] on p "Il faudrait vous renseigner auprès de la comptabilité fournisseur pour savoir p…" at bounding box center [251, 220] width 359 height 25
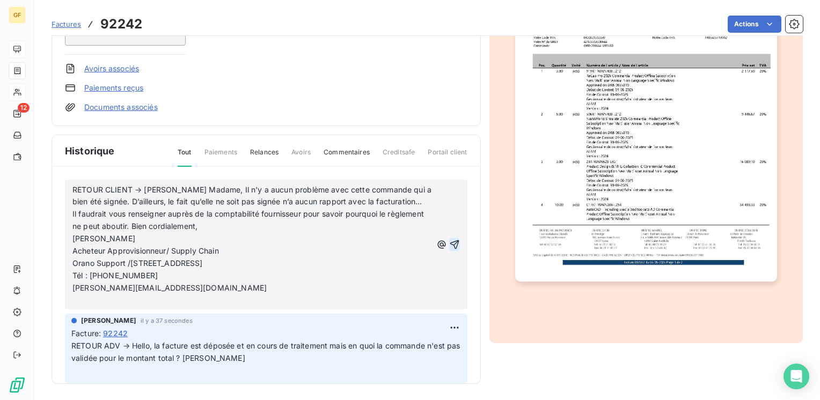
click at [449, 244] on icon "button" at bounding box center [454, 244] width 11 height 11
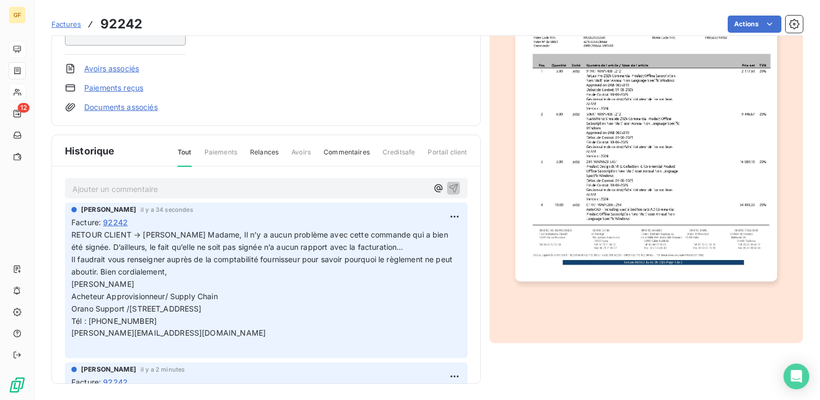
scroll to position [0, 0]
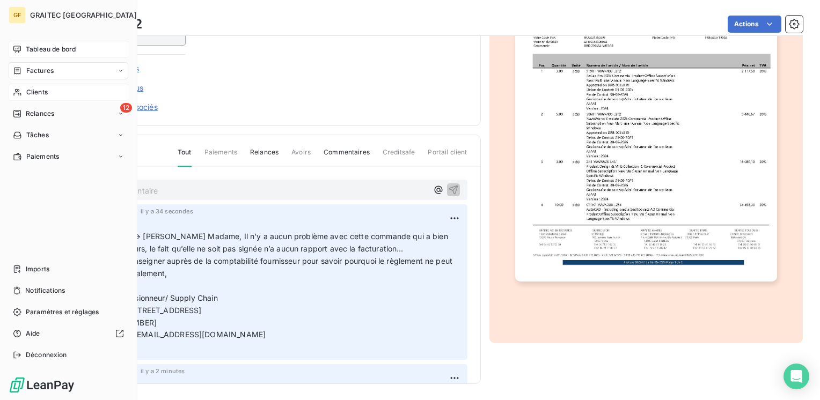
click at [36, 46] on span "Tableau de bord" at bounding box center [51, 50] width 50 height 10
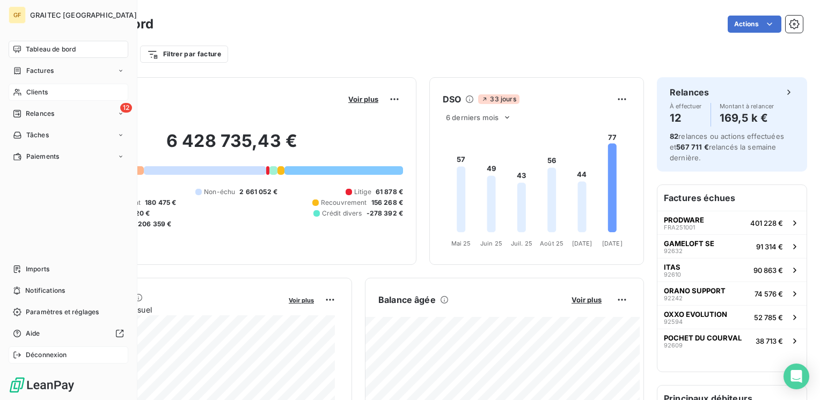
click at [36, 353] on span "Déconnexion" at bounding box center [46, 355] width 41 height 10
